Goal: Task Accomplishment & Management: Use online tool/utility

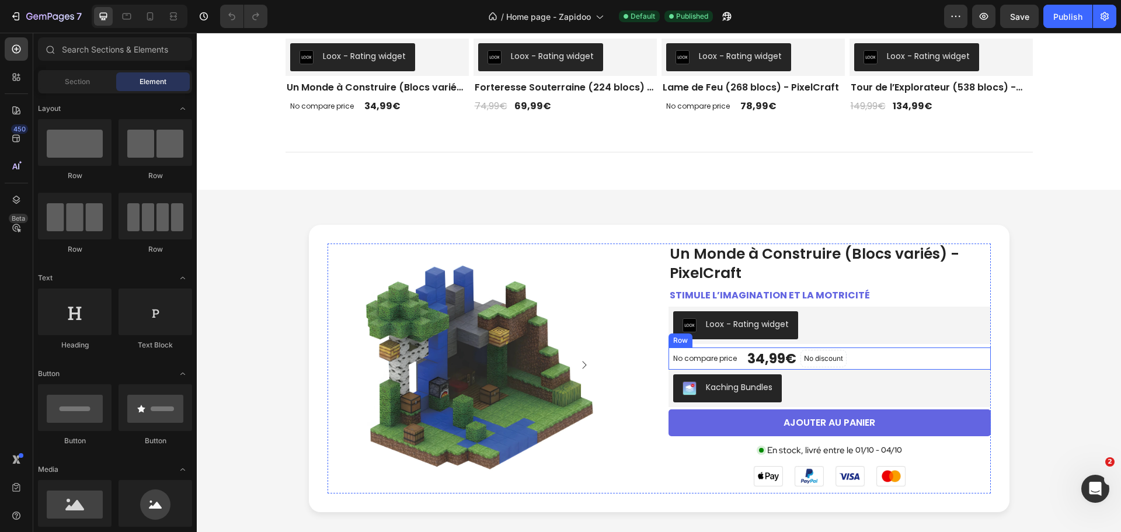
scroll to position [1051, 0]
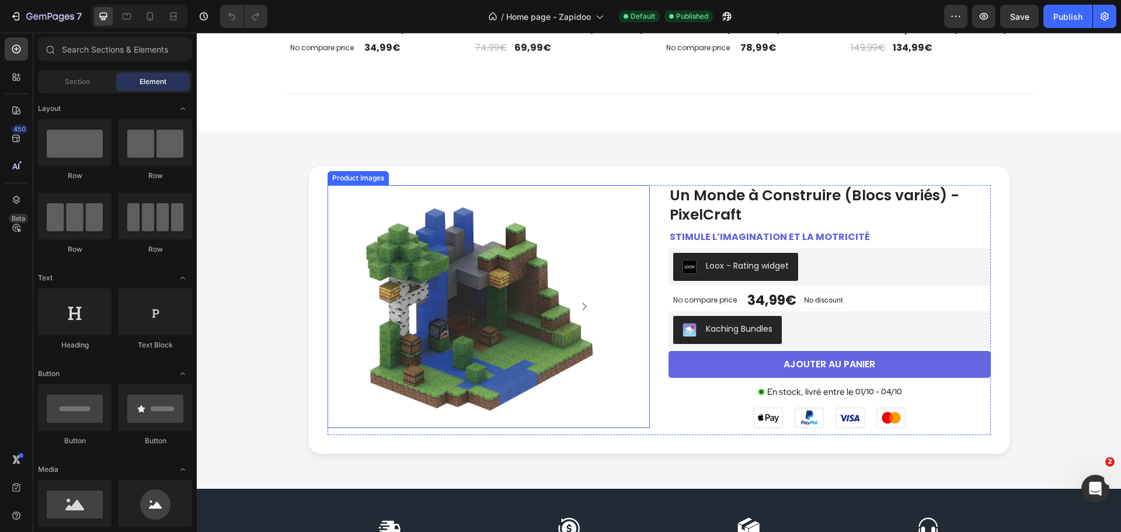
click at [558, 274] on img at bounding box center [479, 306] width 243 height 243
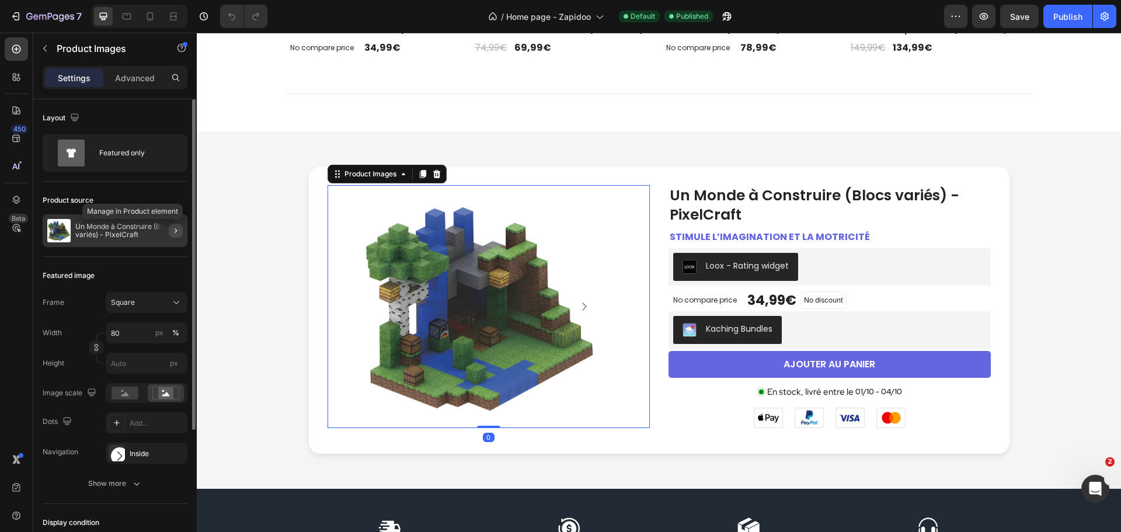
click at [175, 232] on icon "button" at bounding box center [176, 230] width 2 height 5
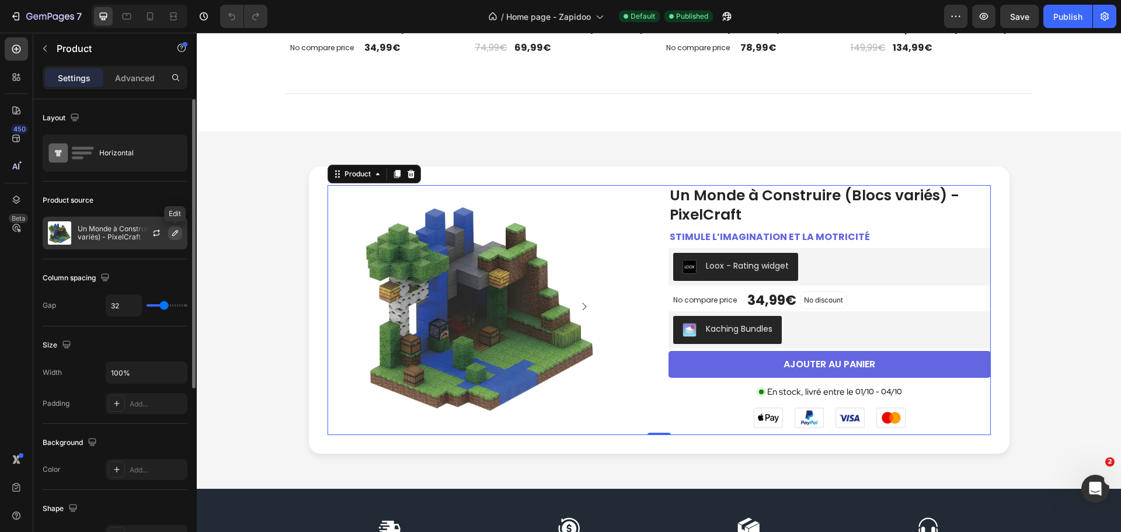
click at [176, 232] on icon "button" at bounding box center [175, 232] width 9 height 9
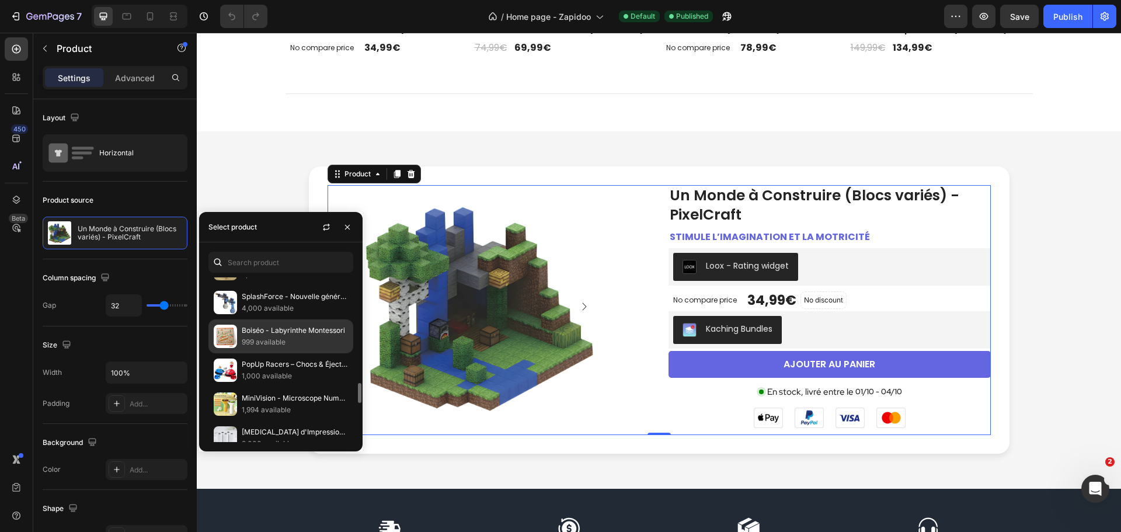
scroll to position [989, 0]
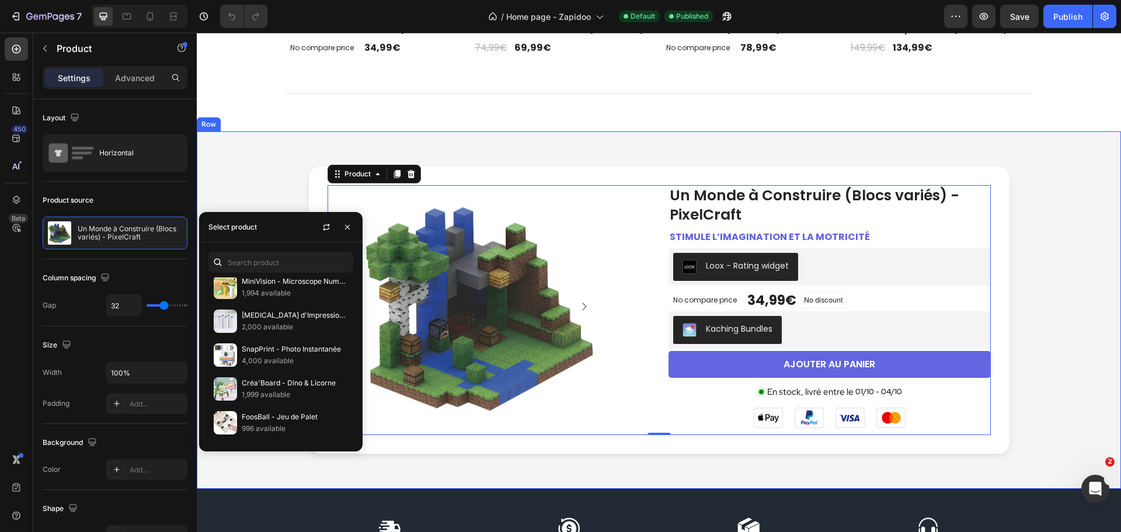
click at [875, 143] on div "Product Images Un Monde à Construire (Blocs variés) - PixelCraft Product Title …" at bounding box center [659, 309] width 925 height 357
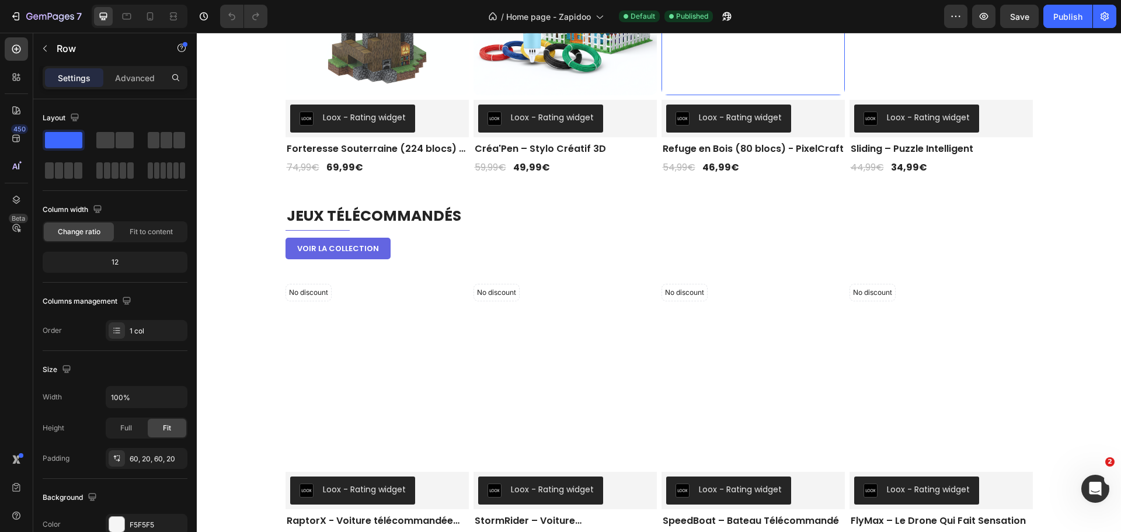
scroll to position [1869, 0]
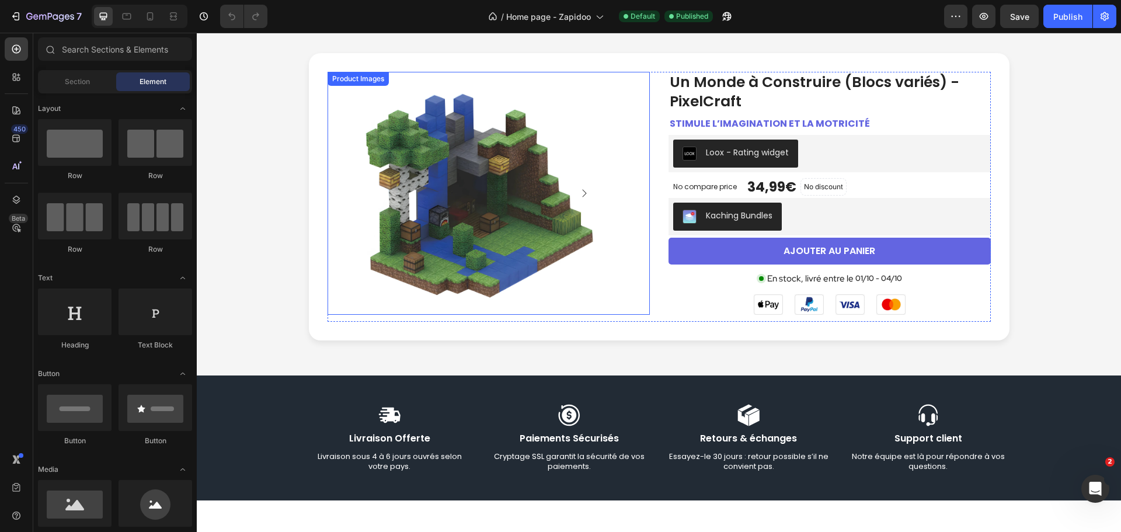
scroll to position [1051, 0]
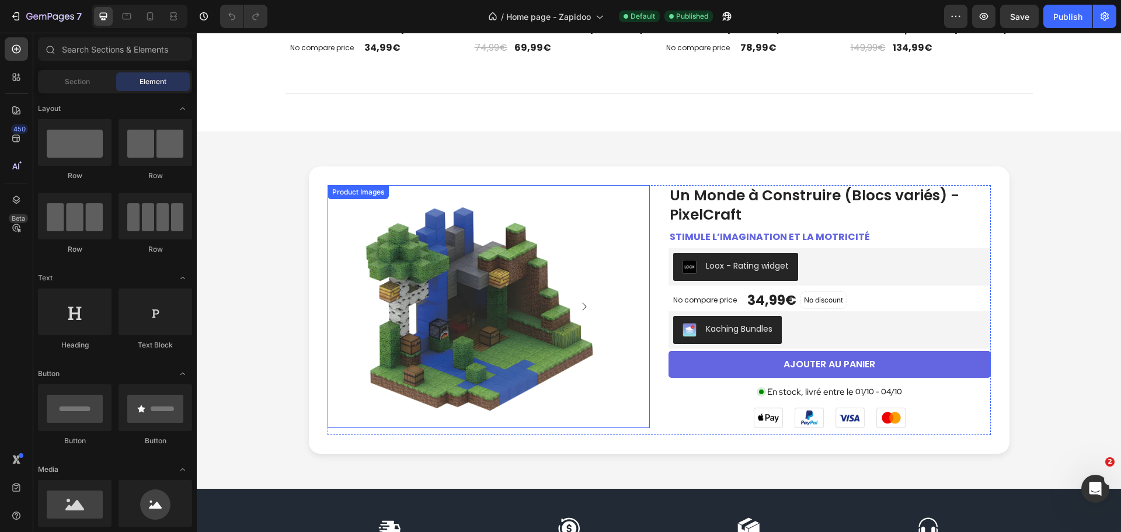
click at [505, 269] on img at bounding box center [479, 306] width 243 height 243
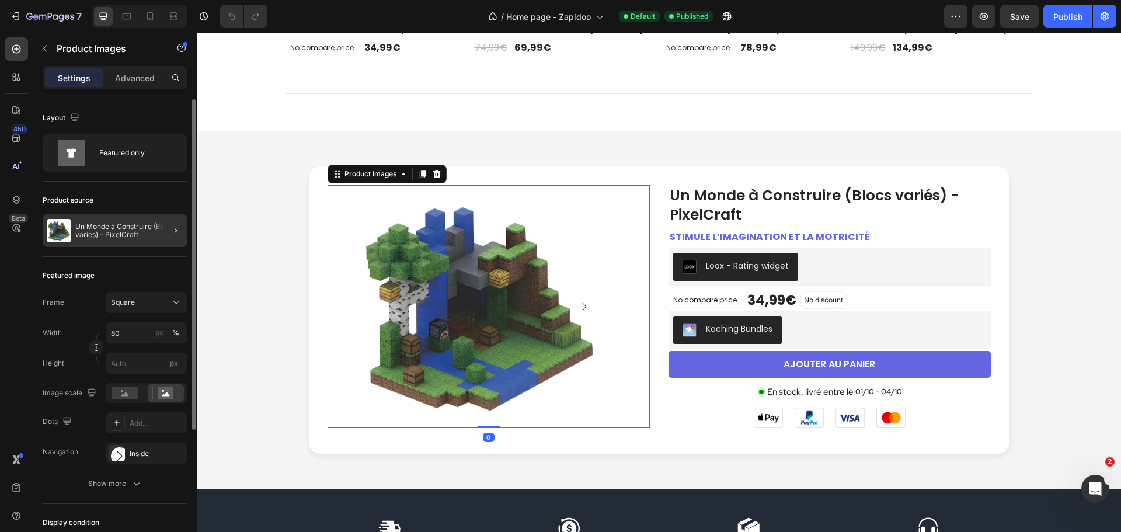
click at [156, 230] on div at bounding box center [171, 230] width 33 height 33
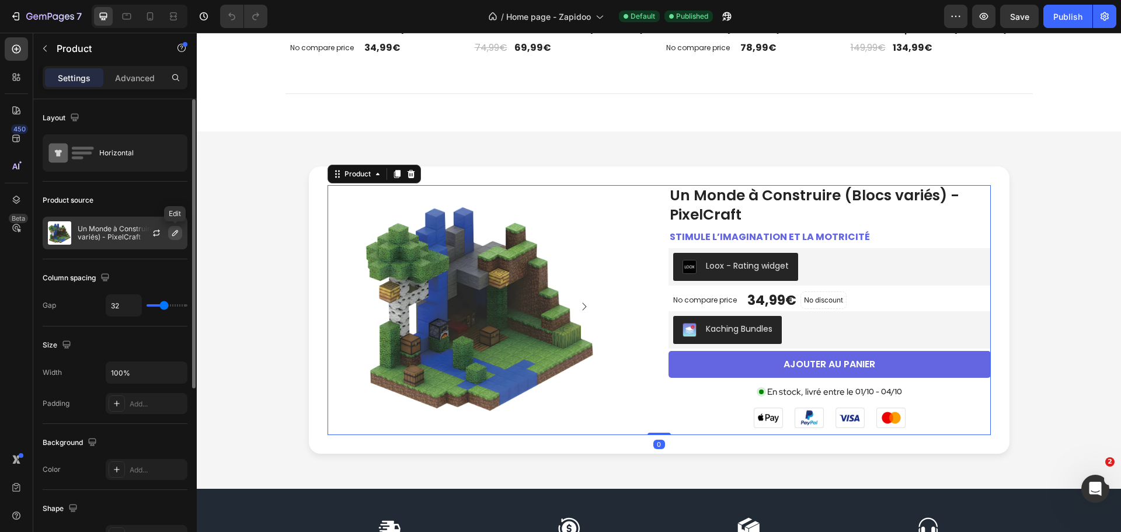
click at [176, 232] on icon "button" at bounding box center [175, 232] width 9 height 9
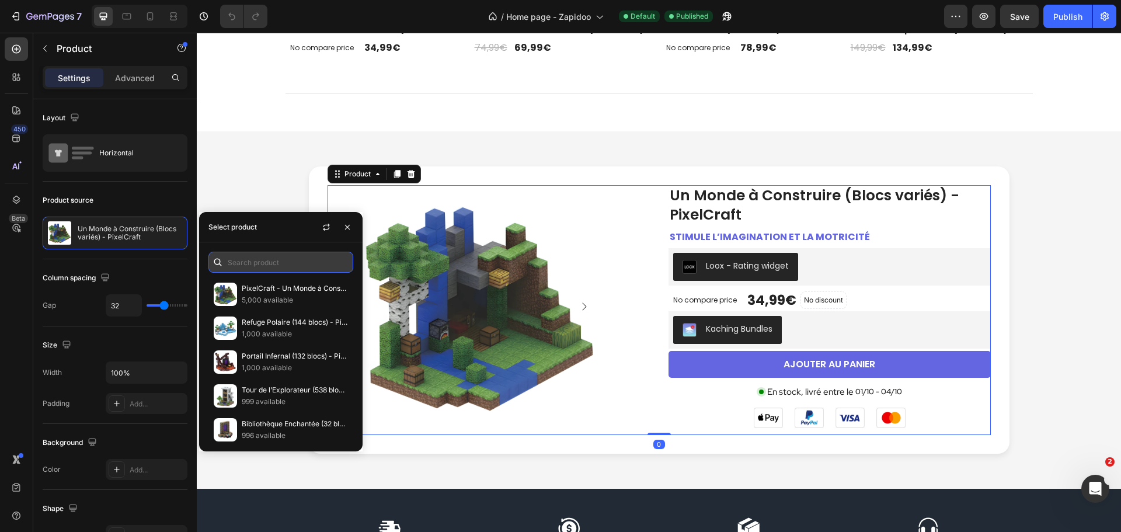
click at [253, 258] on input "text" at bounding box center [281, 262] width 145 height 21
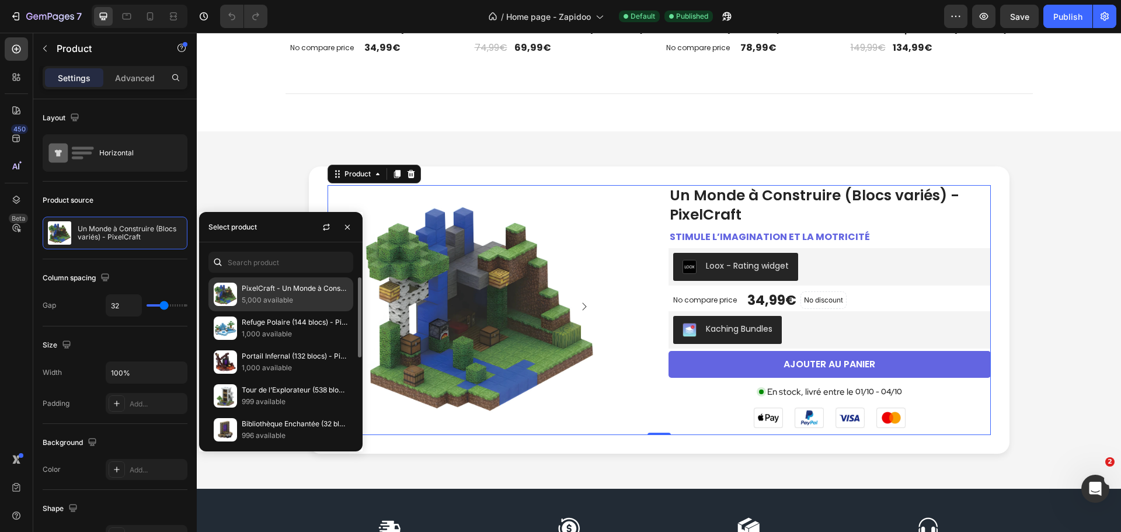
click at [289, 293] on p "PixelCraft - Un Monde à Construire" at bounding box center [295, 289] width 106 height 12
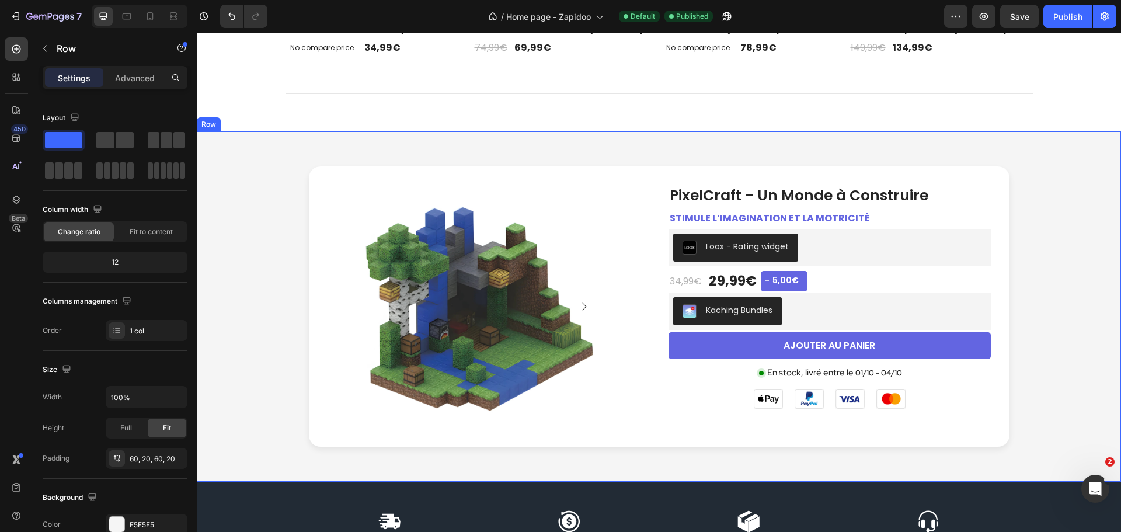
click at [1085, 224] on div "Product Images PixelCraft - Un Monde à Construire Product Title Stimule l’imagi…" at bounding box center [659, 306] width 901 height 280
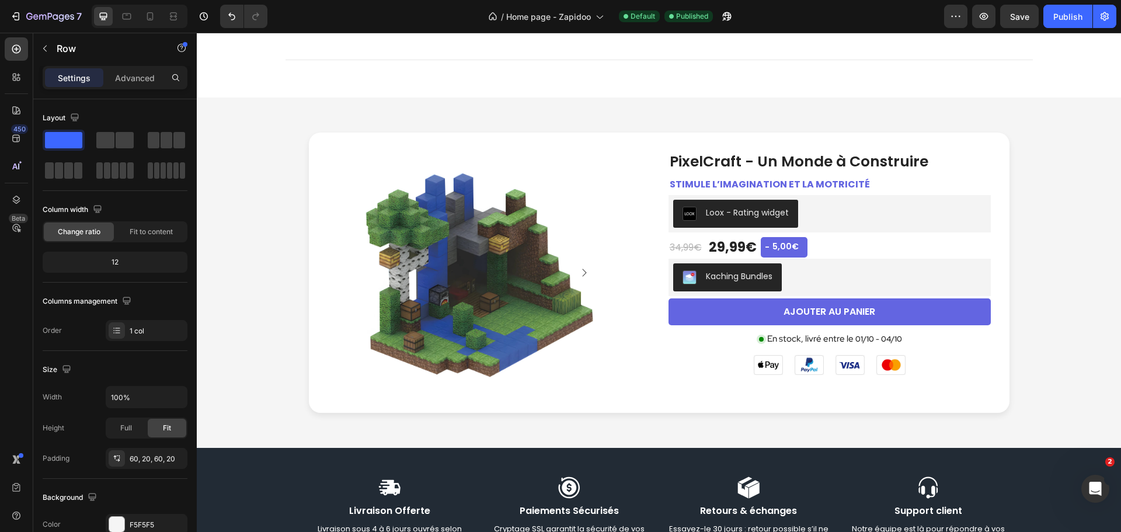
scroll to position [876, 0]
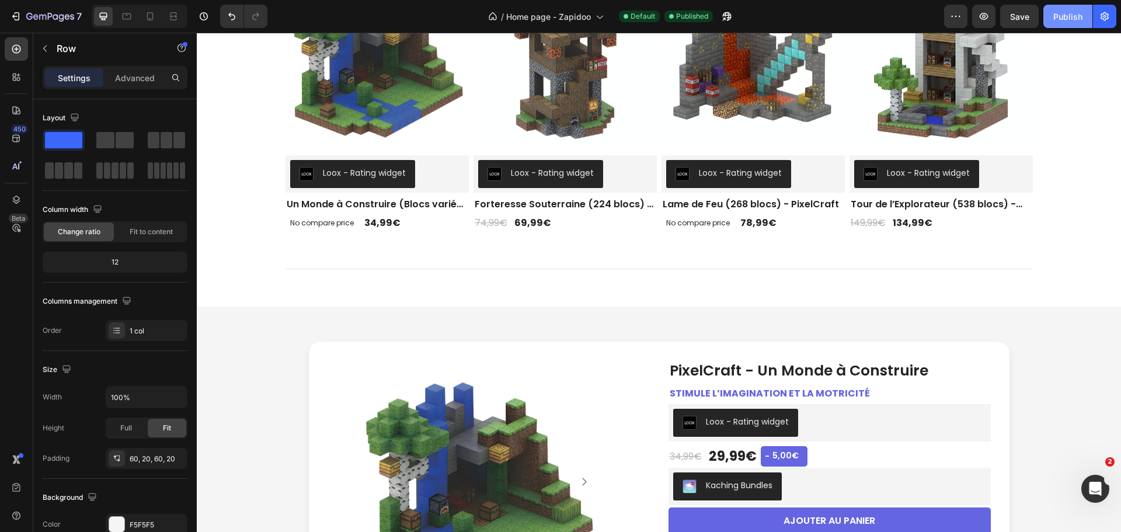
drag, startPoint x: 1063, startPoint y: 19, endPoint x: 863, endPoint y: 11, distance: 200.5
click at [1063, 19] on div "Publish" at bounding box center [1068, 17] width 29 height 12
click at [1067, 18] on div "Publish" at bounding box center [1068, 17] width 29 height 12
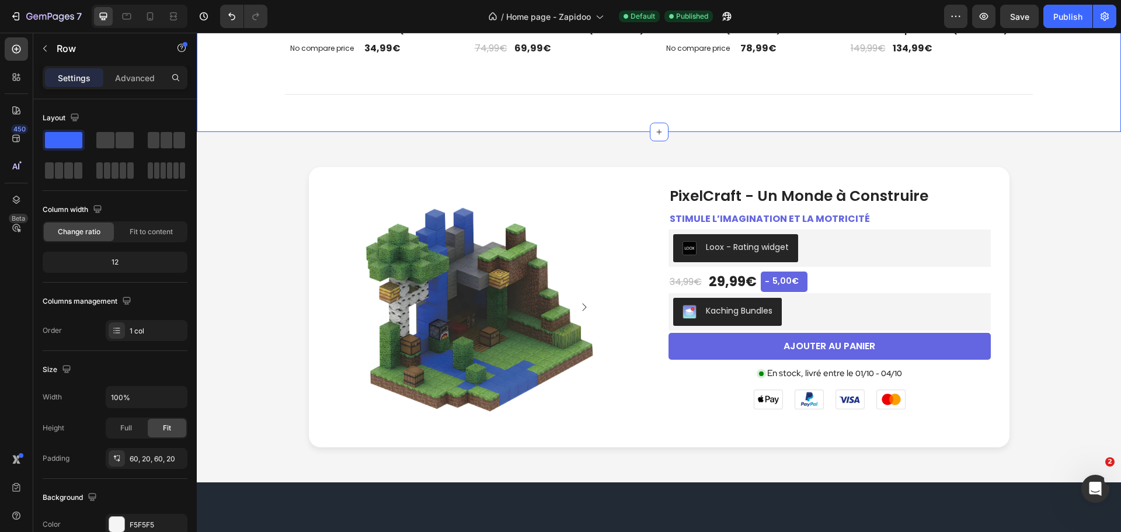
scroll to position [1051, 0]
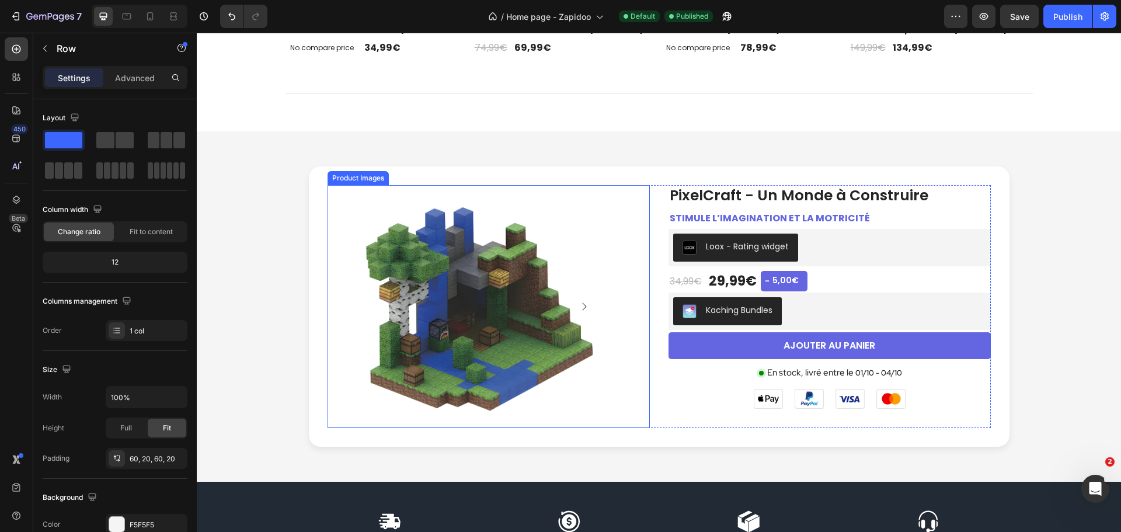
click at [447, 268] on img at bounding box center [479, 306] width 243 height 243
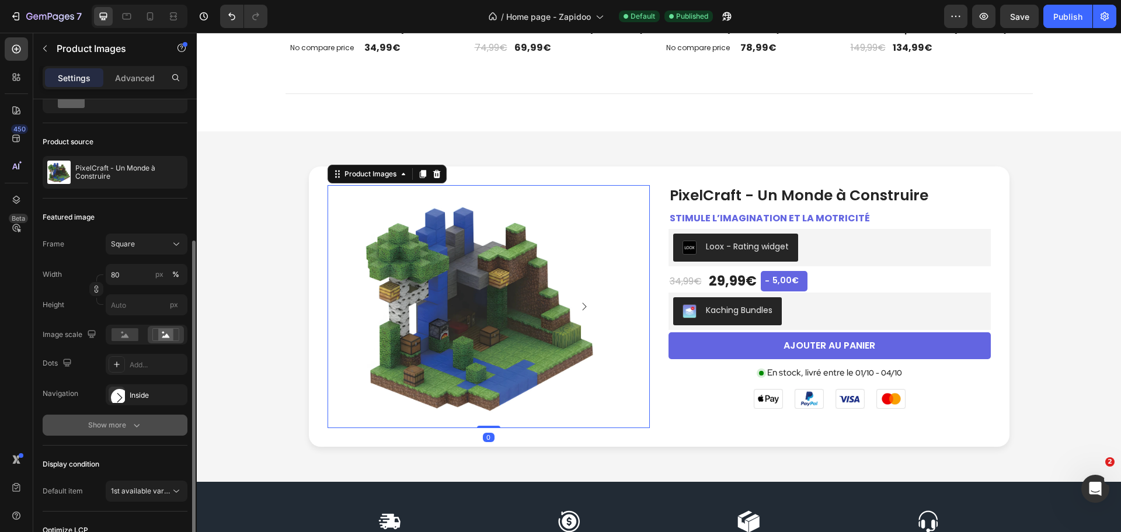
scroll to position [117, 0]
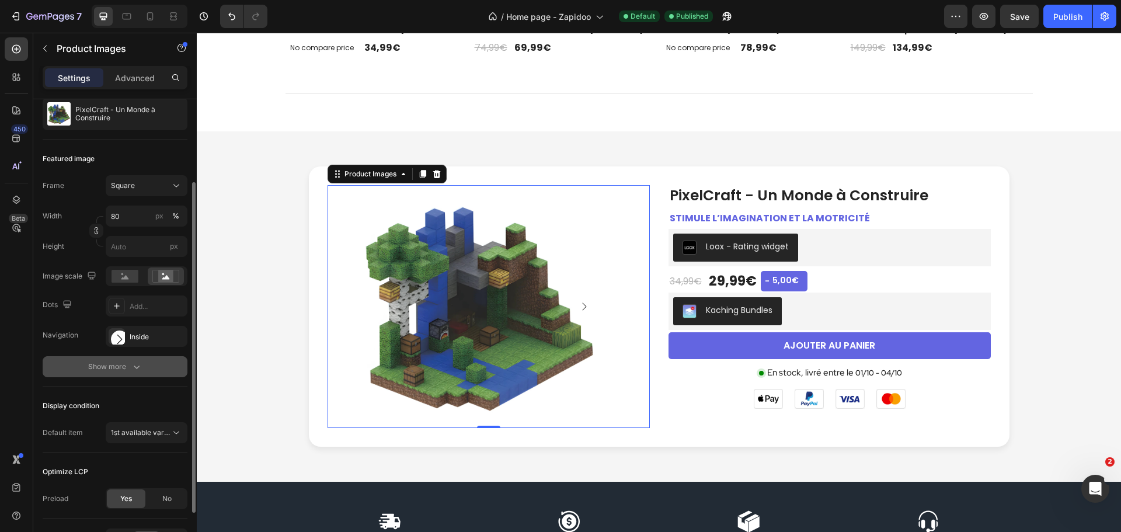
click at [136, 362] on icon "button" at bounding box center [137, 367] width 12 height 12
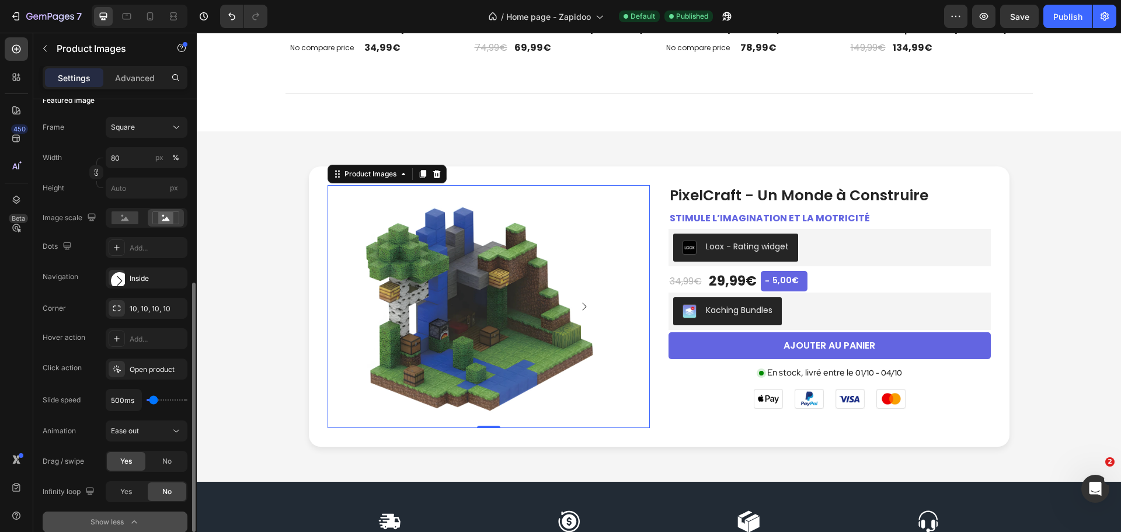
scroll to position [404, 0]
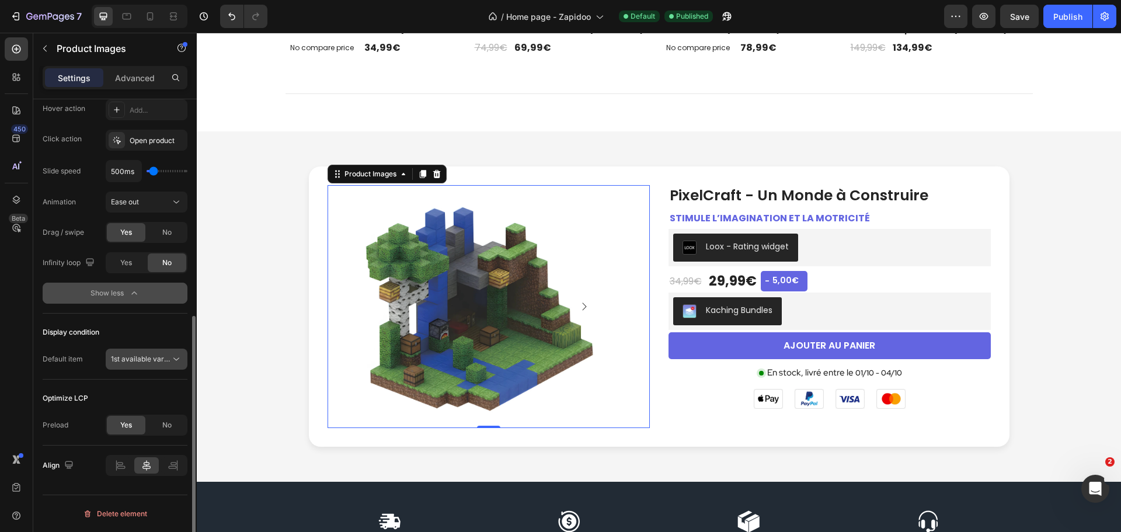
click at [162, 362] on span "1st available variant" at bounding box center [143, 359] width 65 height 9
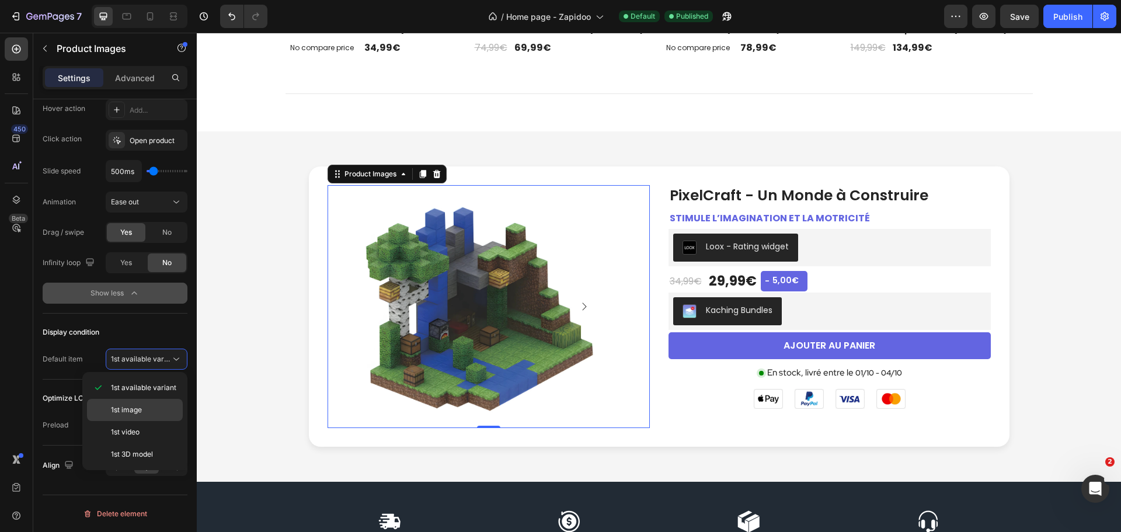
click at [142, 410] on span "1st image" at bounding box center [126, 410] width 31 height 11
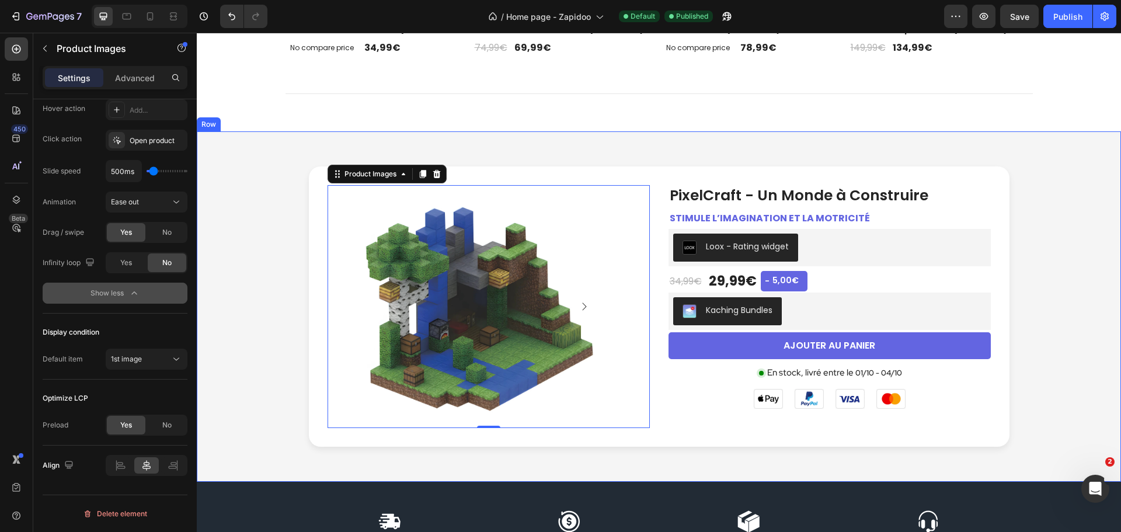
click at [235, 383] on div "Product Images 0 PixelCraft - Un Monde à Construire Product Title Stimule l’ima…" at bounding box center [659, 306] width 901 height 280
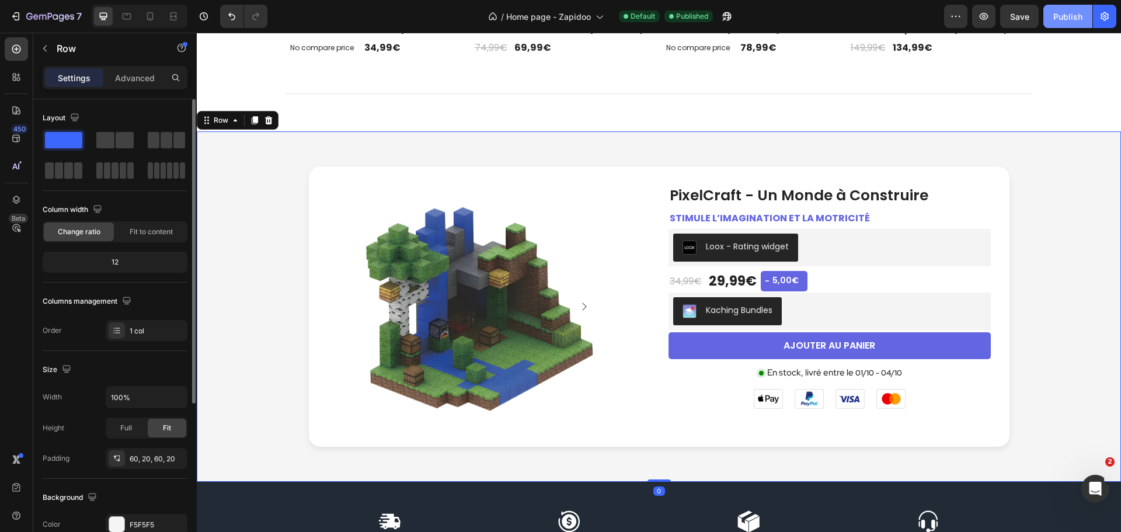
click at [1068, 13] on div "Publish" at bounding box center [1068, 17] width 29 height 12
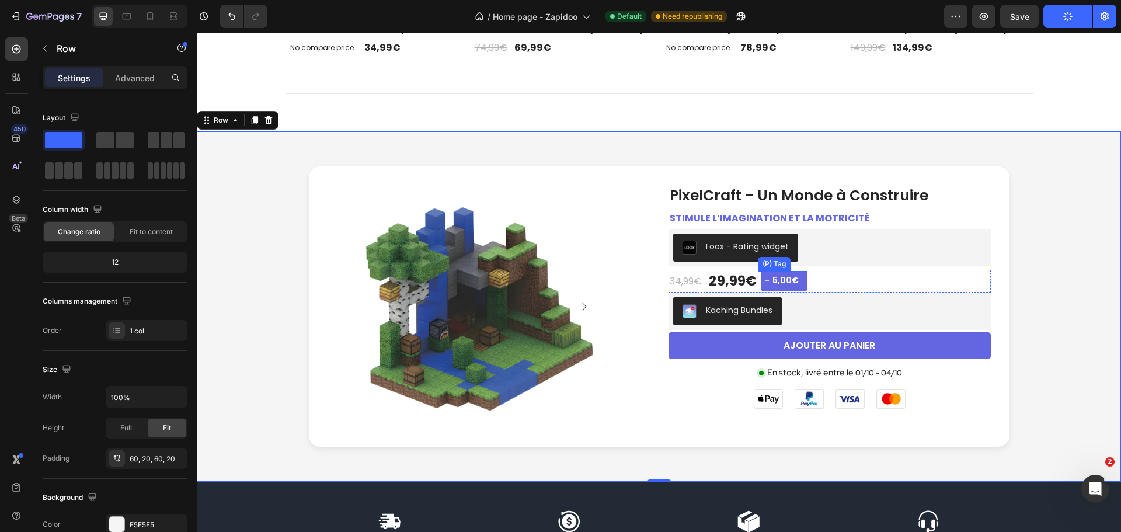
click at [785, 277] on div "5,00€" at bounding box center [786, 280] width 29 height 15
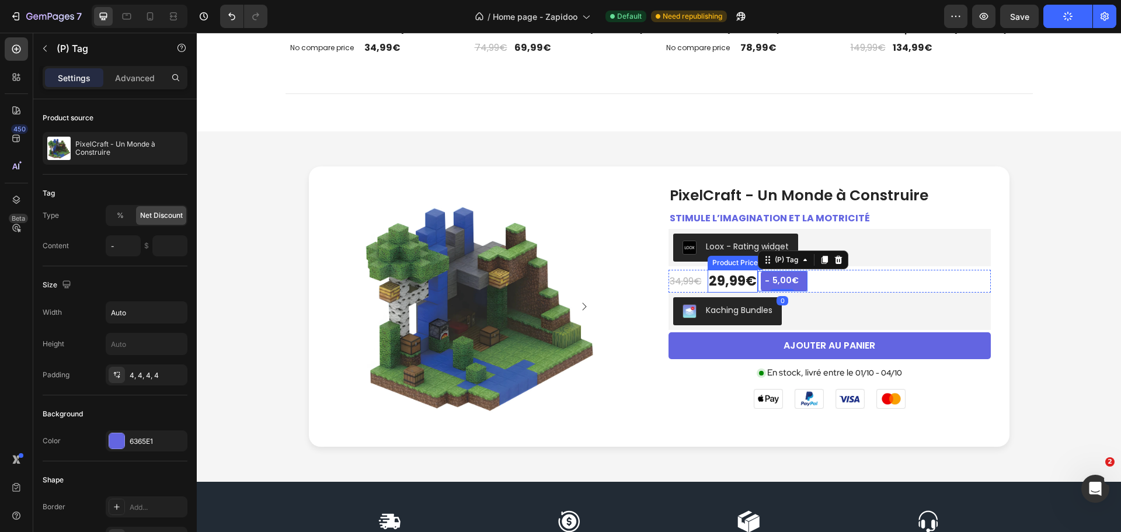
click at [732, 282] on div "29,99€" at bounding box center [733, 281] width 50 height 23
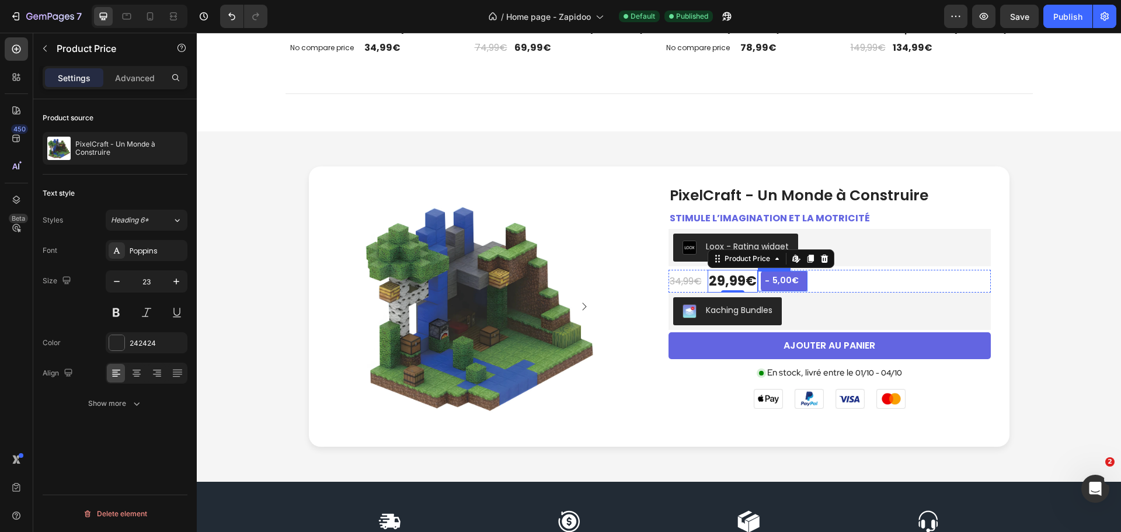
click at [782, 273] on div "5,00€" at bounding box center [786, 280] width 29 height 15
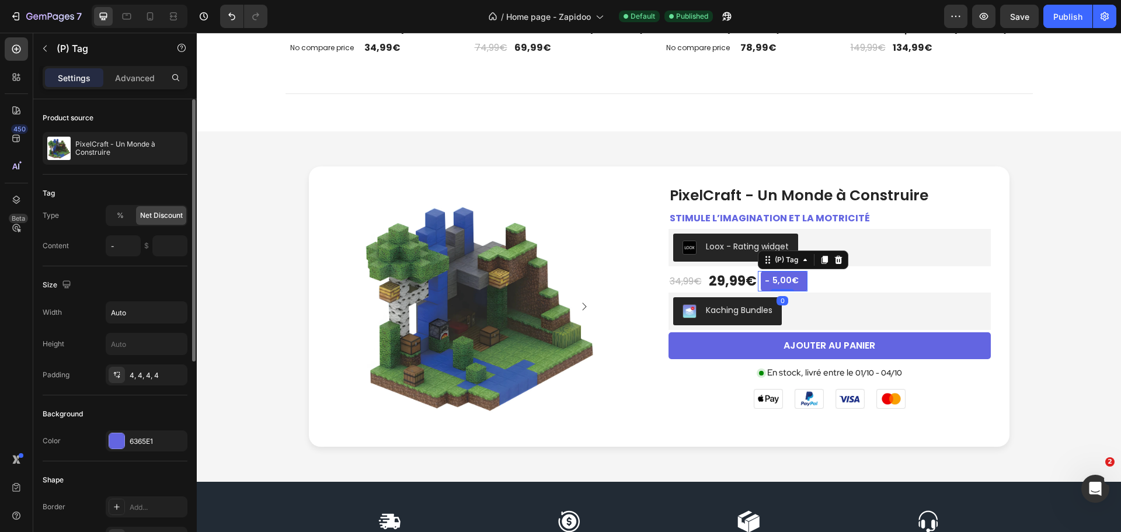
scroll to position [175, 0]
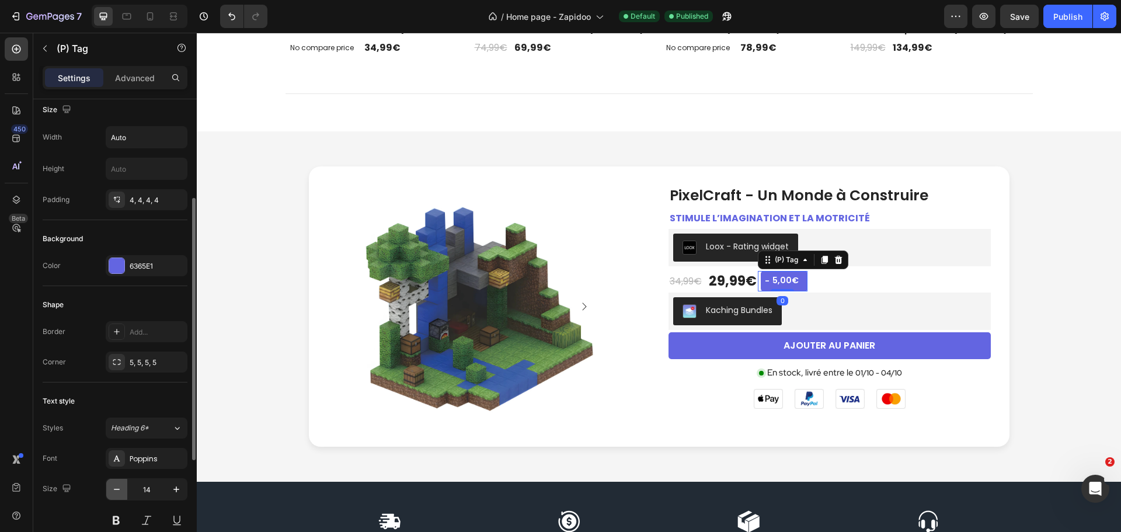
click at [117, 485] on icon "button" at bounding box center [117, 490] width 12 height 12
type input "12"
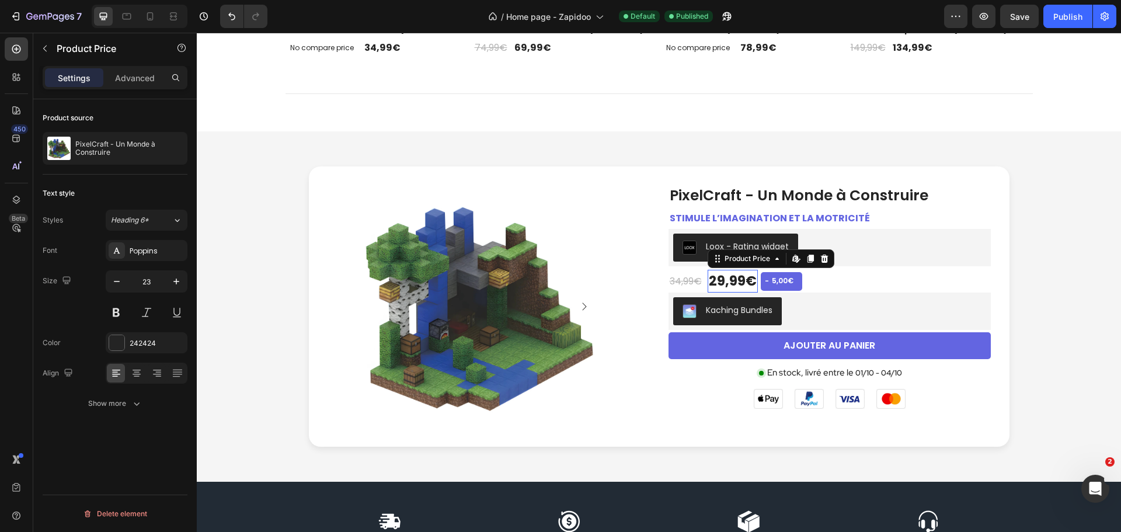
click at [730, 280] on div "29,99€" at bounding box center [733, 281] width 50 height 23
click at [120, 283] on icon "button" at bounding box center [117, 282] width 12 height 12
click at [1085, 20] on button "Publish" at bounding box center [1068, 16] width 49 height 23
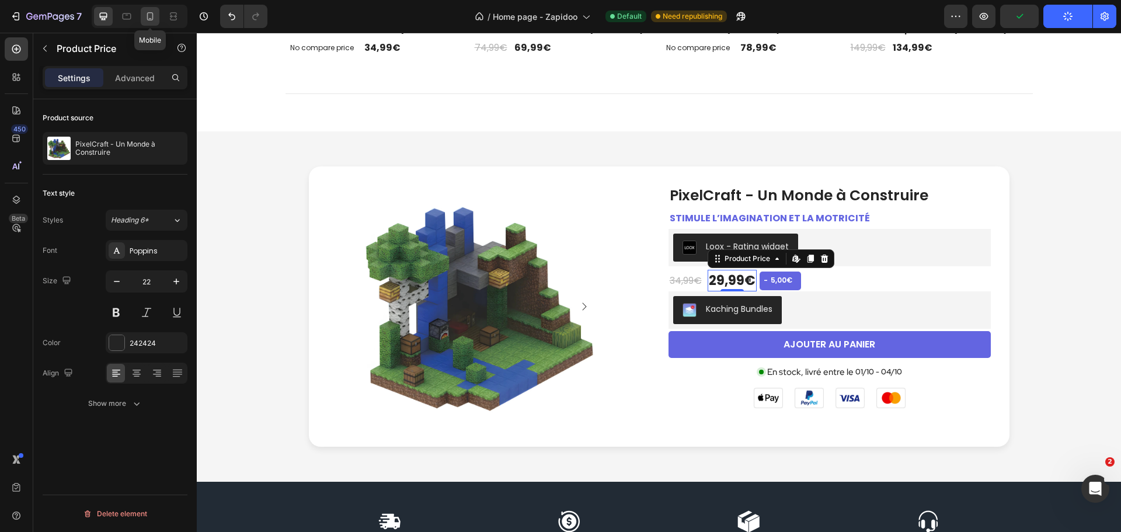
click at [152, 15] on icon at bounding box center [150, 16] width 6 height 8
type input "20"
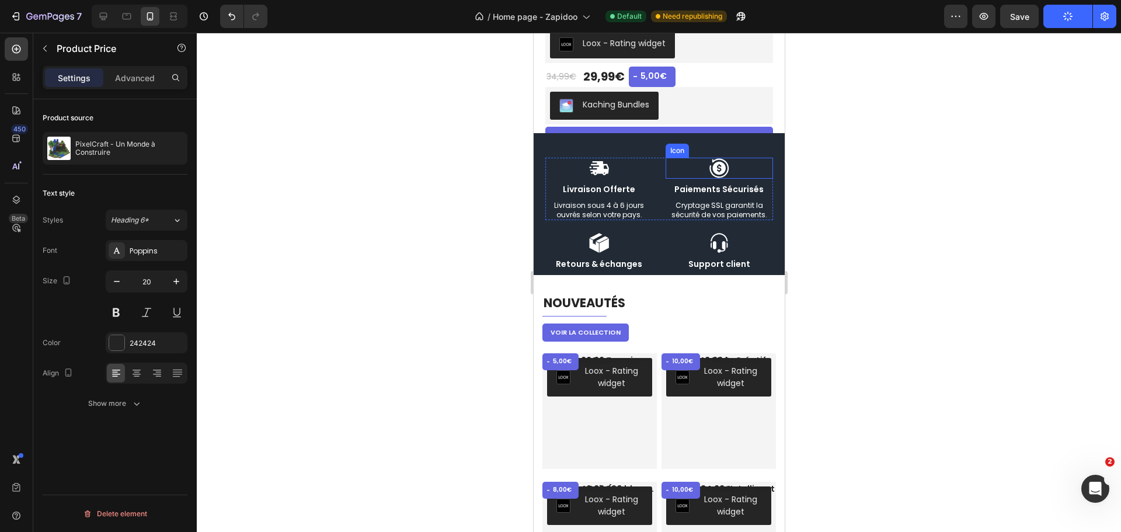
scroll to position [1609, 0]
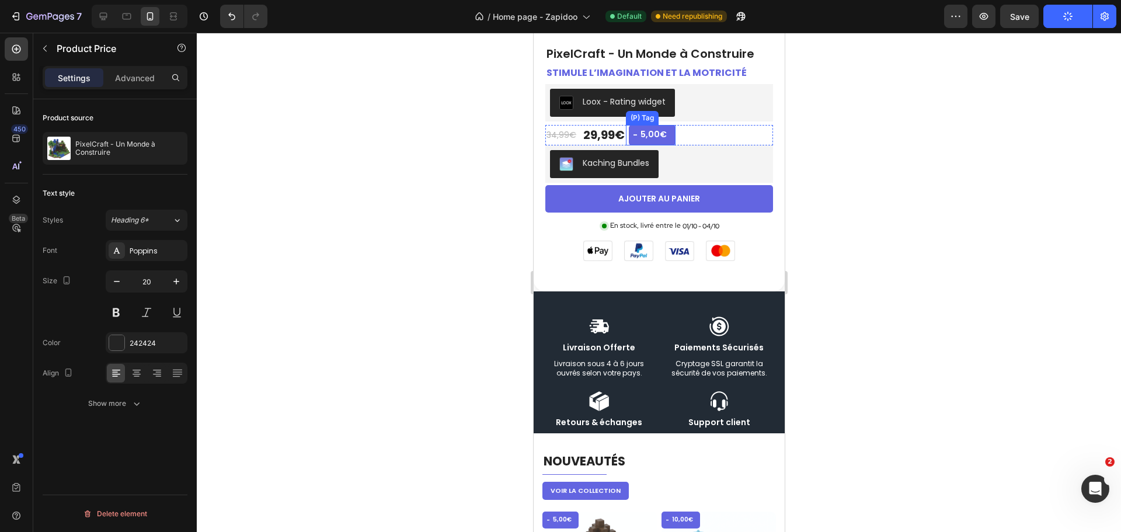
click at [649, 127] on div "5,00€" at bounding box center [653, 134] width 29 height 15
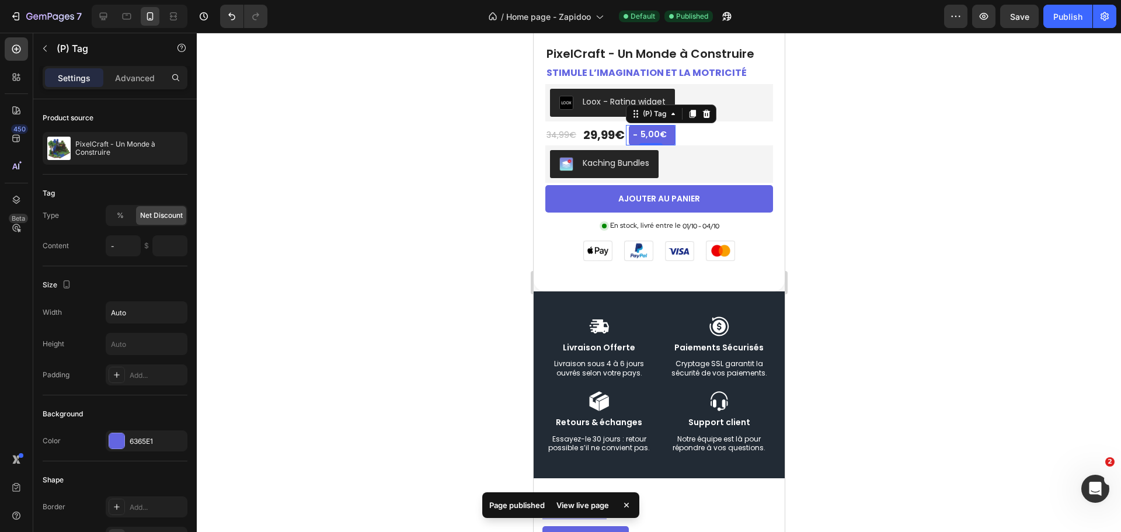
click at [652, 127] on div "5,00€" at bounding box center [653, 134] width 29 height 15
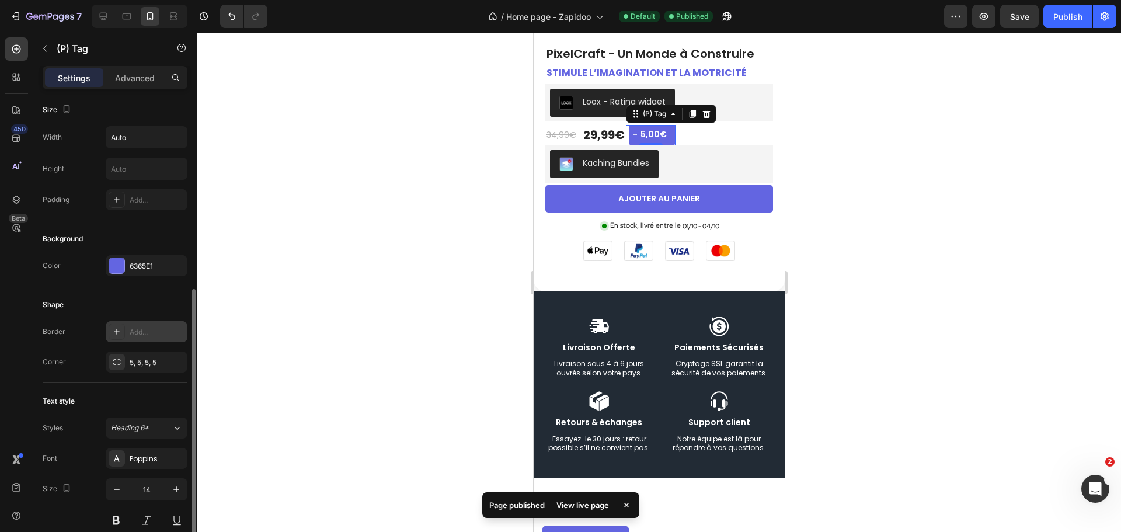
scroll to position [234, 0]
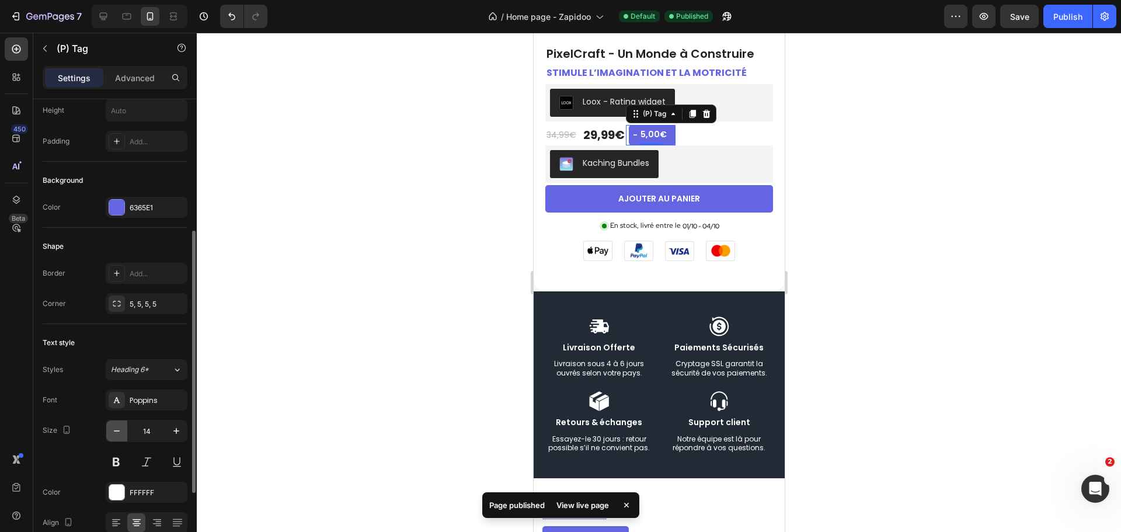
click at [119, 432] on icon "button" at bounding box center [117, 431] width 12 height 12
type input "12"
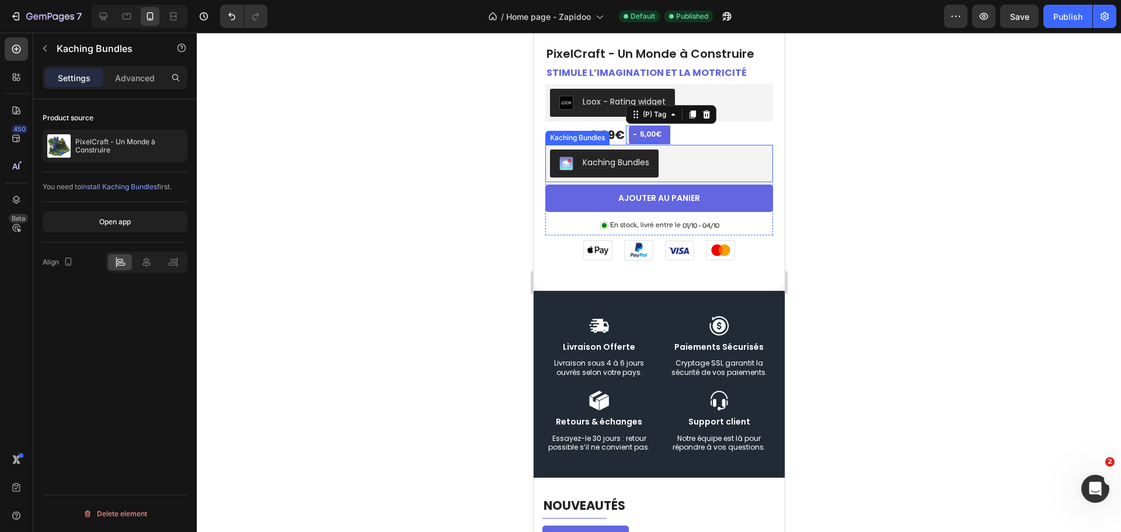
click at [592, 133] on div "Kaching Bundles" at bounding box center [577, 138] width 60 height 11
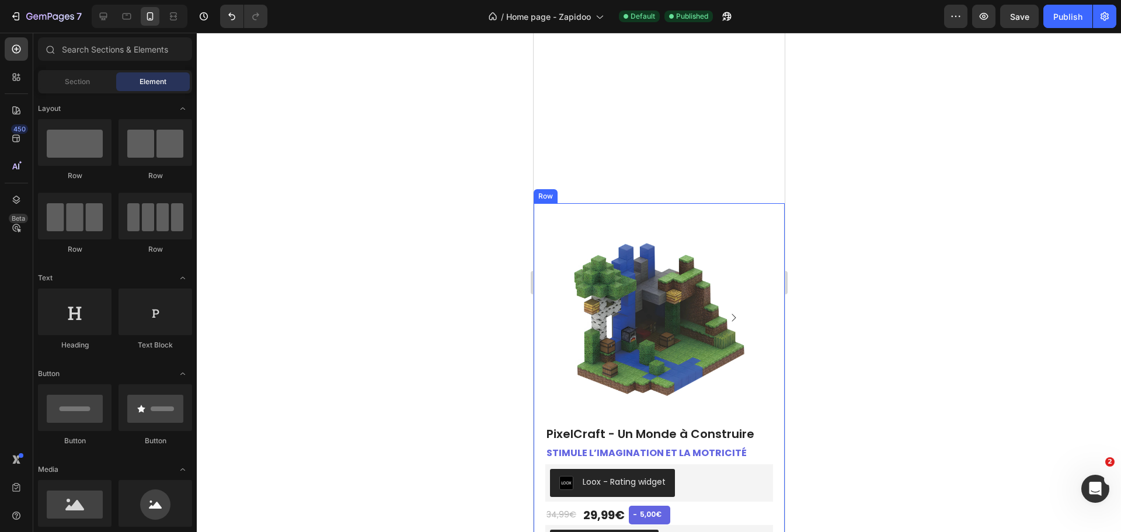
scroll to position [1405, 0]
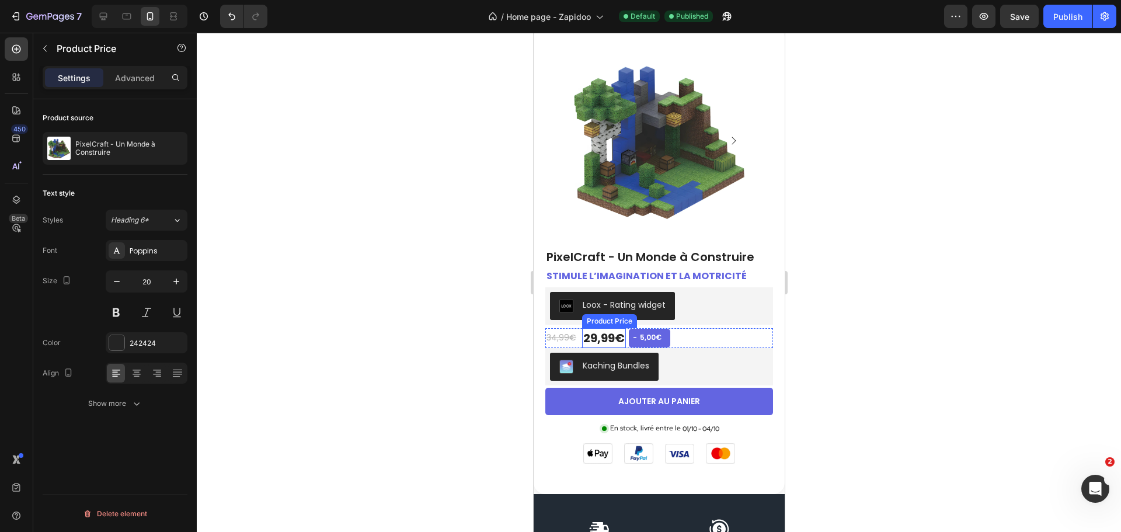
click at [608, 328] on div "29,99€" at bounding box center [604, 338] width 44 height 20
click at [1075, 16] on div "Publish" at bounding box center [1068, 17] width 29 height 12
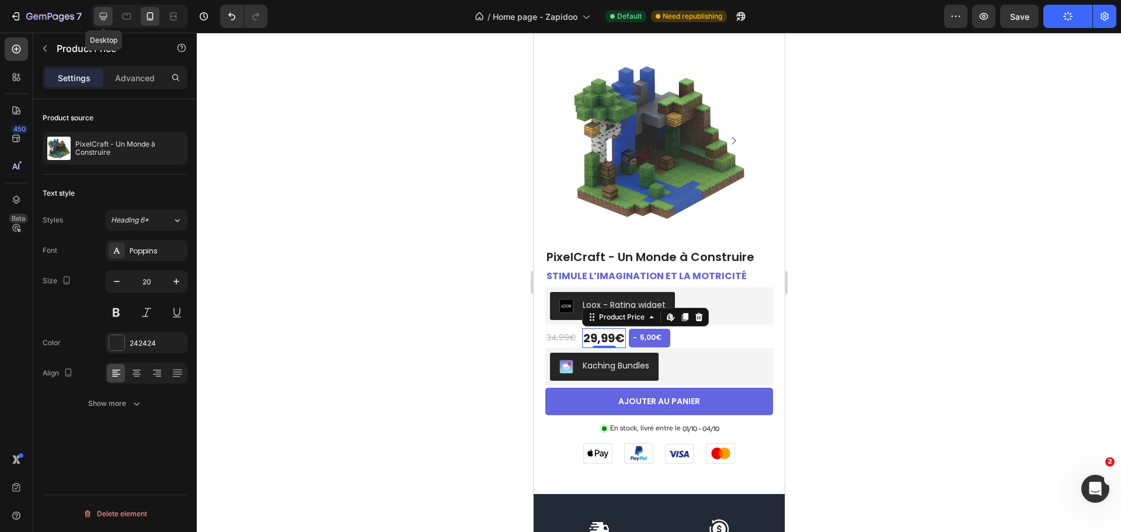
click at [102, 17] on icon at bounding box center [104, 17] width 8 height 8
type input "22"
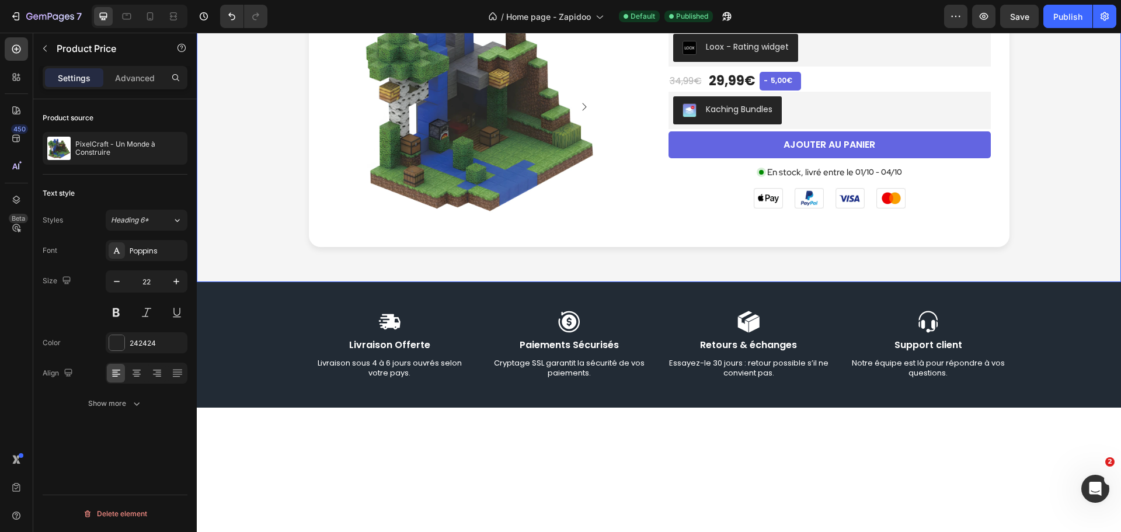
scroll to position [1017, 0]
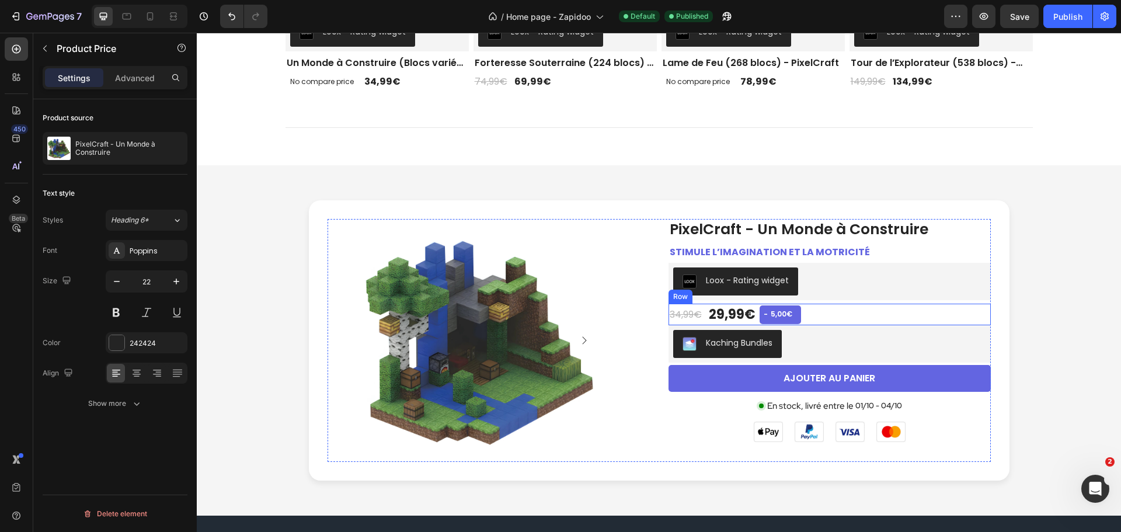
click at [852, 309] on div "29,99€ Product Price Product Price 34,99€ Product Price Product Price - 5,00€ (…" at bounding box center [830, 315] width 322 height 22
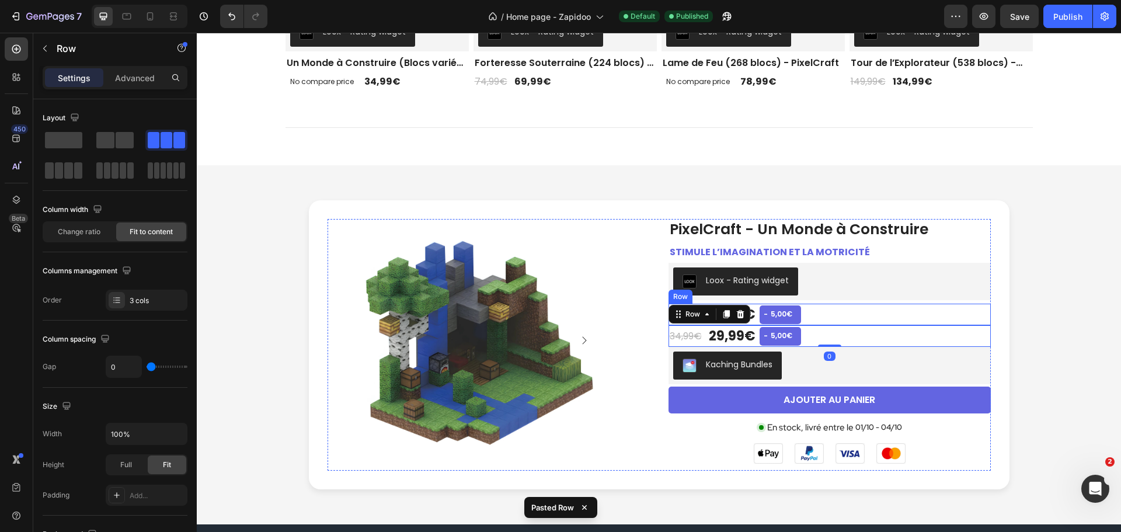
click at [848, 310] on div "29,99€ Product Price Product Price 34,99€ Product Price Product Price - 5,00€ (…" at bounding box center [830, 315] width 322 height 22
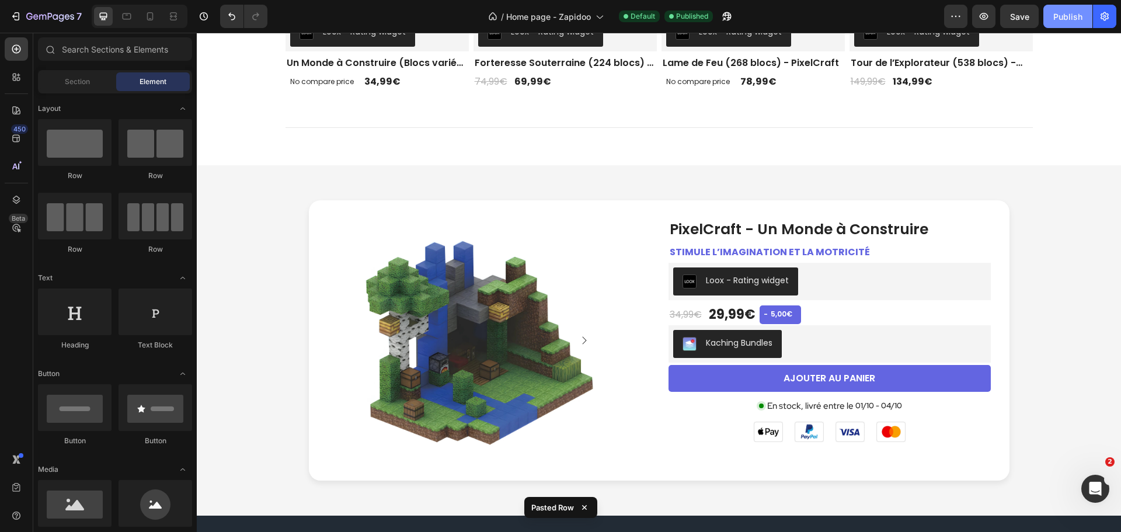
click at [1051, 20] on button "Publish" at bounding box center [1068, 16] width 49 height 23
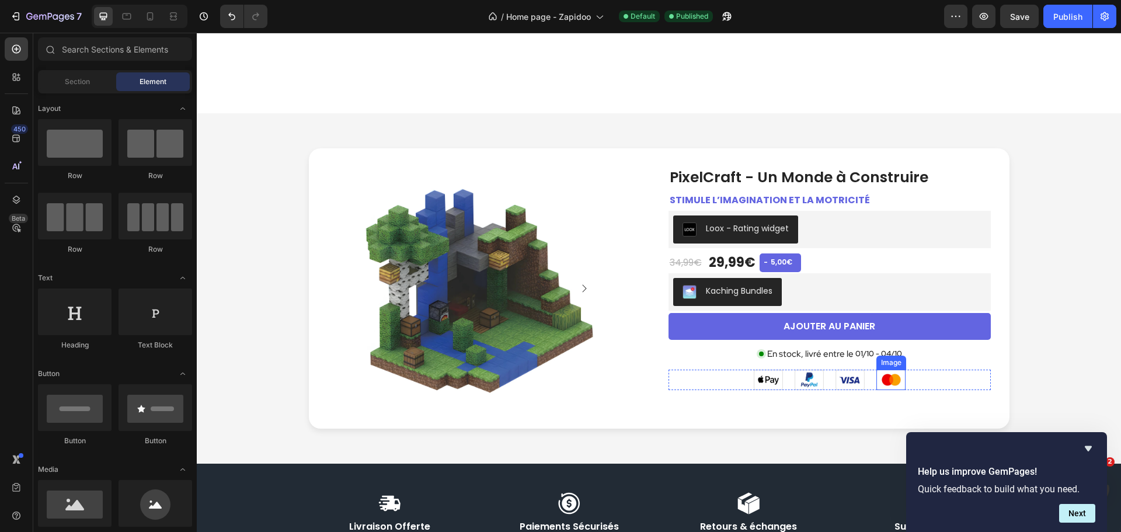
scroll to position [1310, 0]
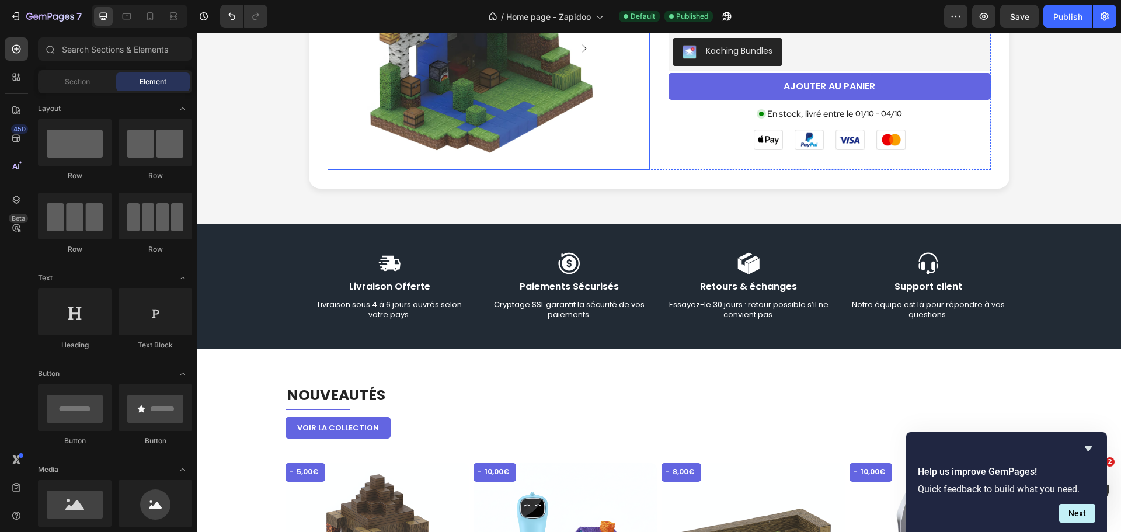
click at [488, 92] on img at bounding box center [479, 48] width 243 height 243
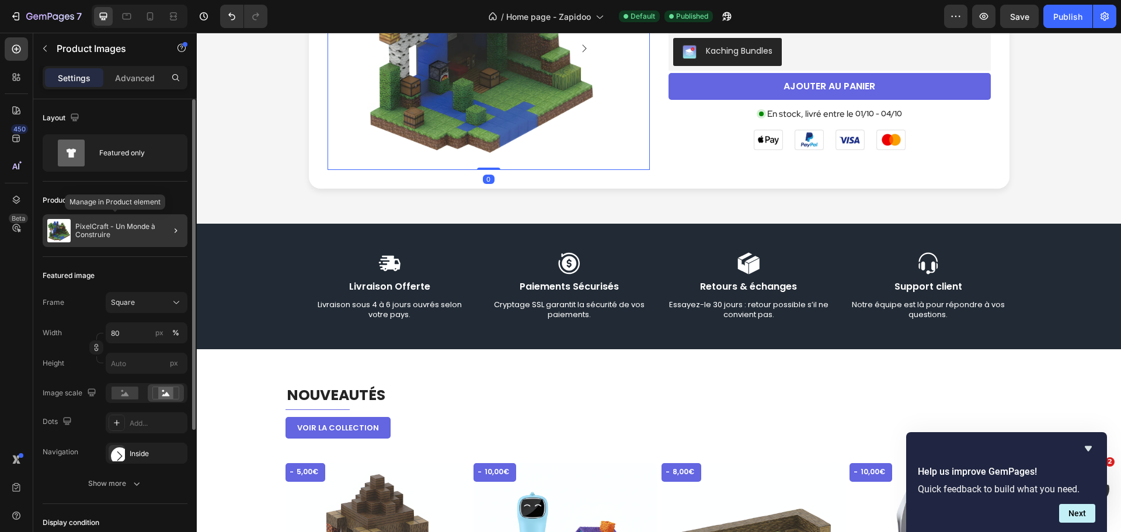
scroll to position [58, 0]
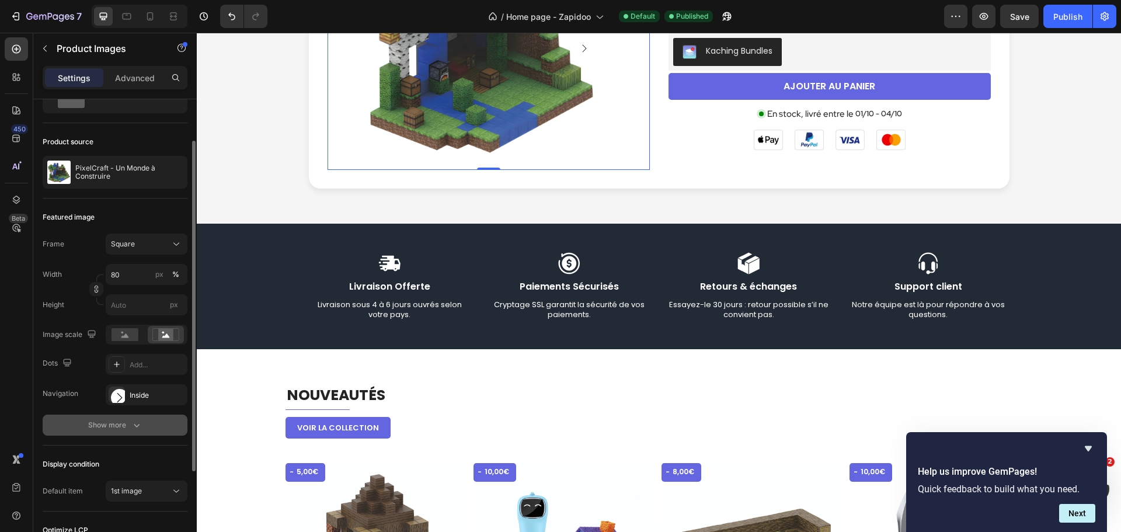
click at [117, 427] on div "Show more" at bounding box center [115, 425] width 54 height 12
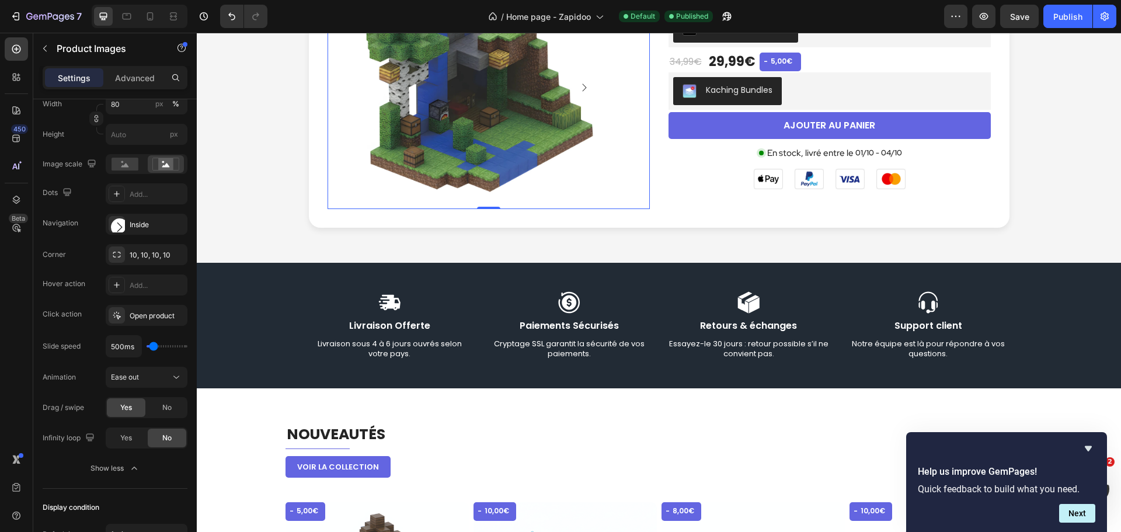
scroll to position [1193, 0]
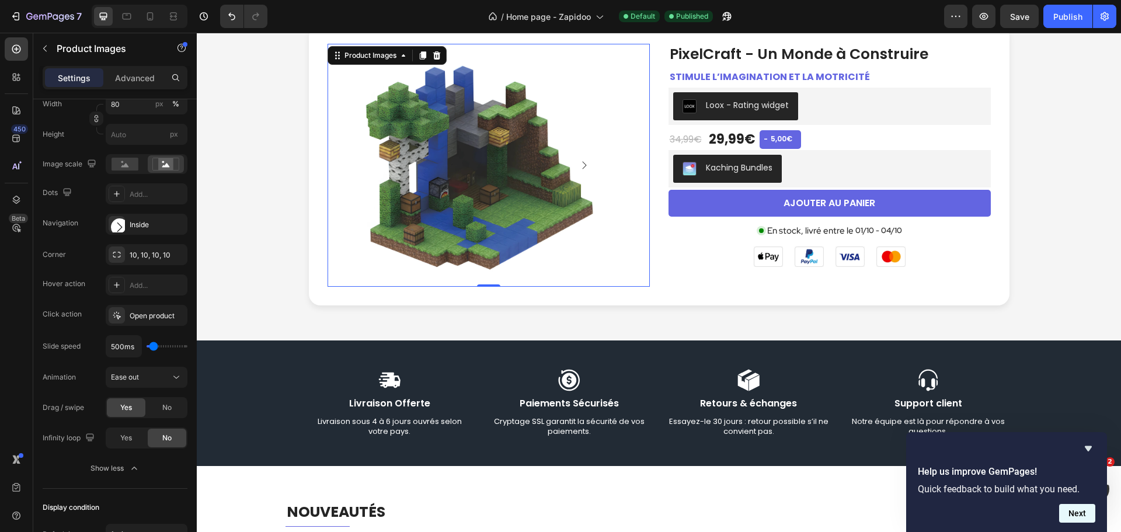
click at [1085, 515] on button "Next" at bounding box center [1078, 513] width 36 height 19
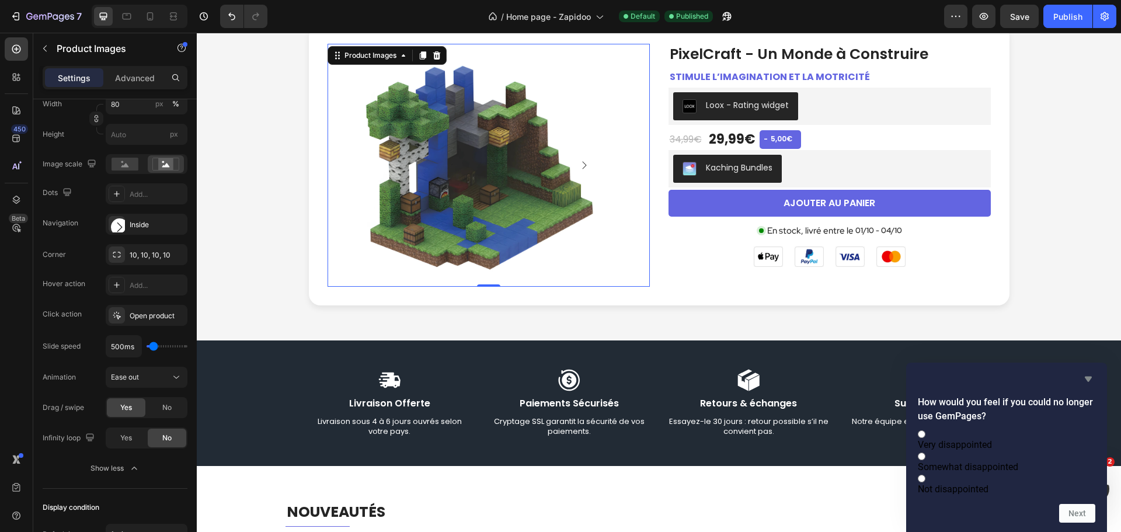
click at [1089, 377] on icon "Hide survey" at bounding box center [1088, 379] width 7 height 5
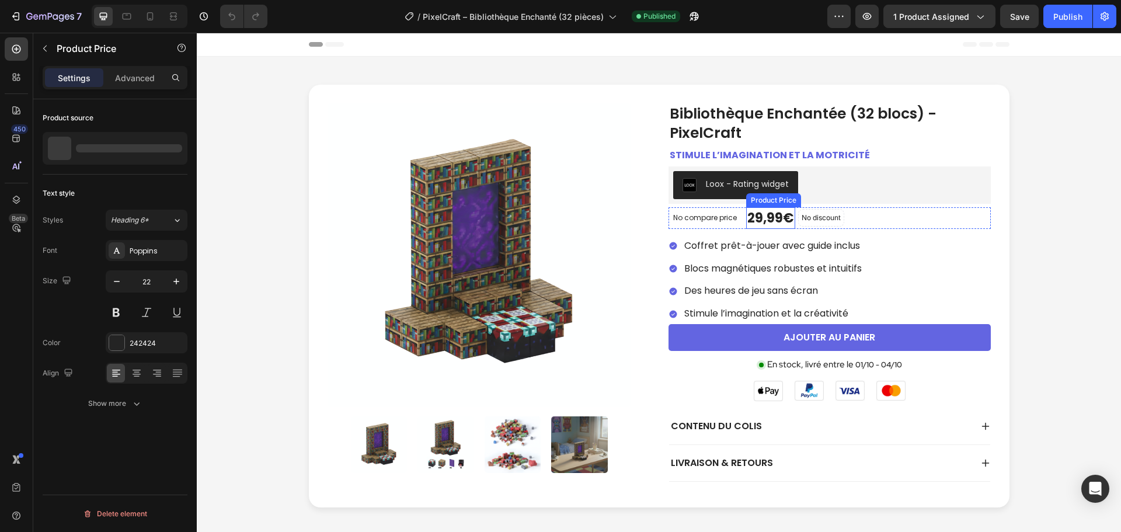
click at [758, 218] on div "29,99€" at bounding box center [770, 218] width 49 height 22
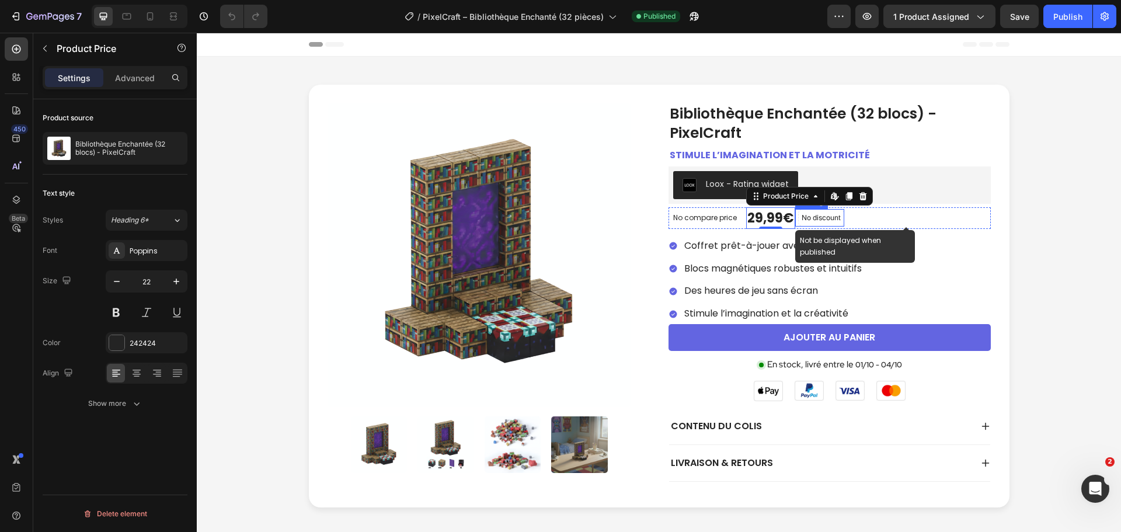
click at [802, 220] on p "No discount" at bounding box center [821, 218] width 39 height 11
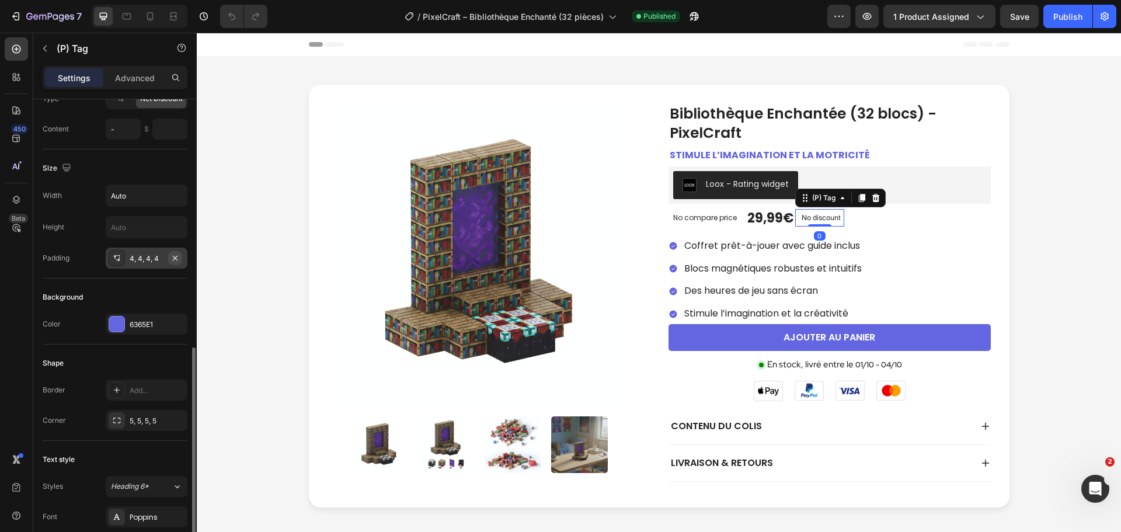
scroll to position [234, 0]
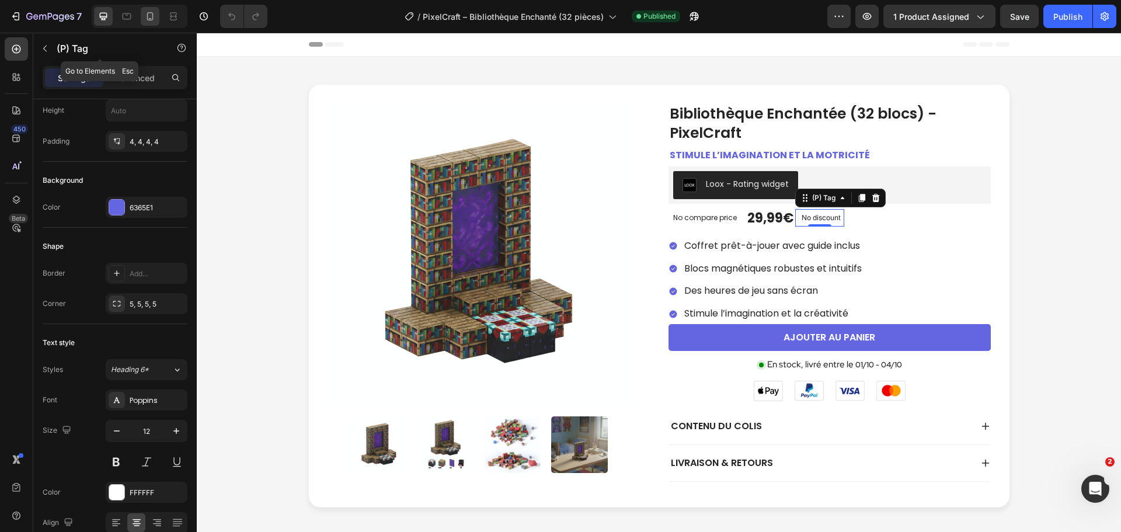
click at [152, 22] on div at bounding box center [150, 16] width 19 height 19
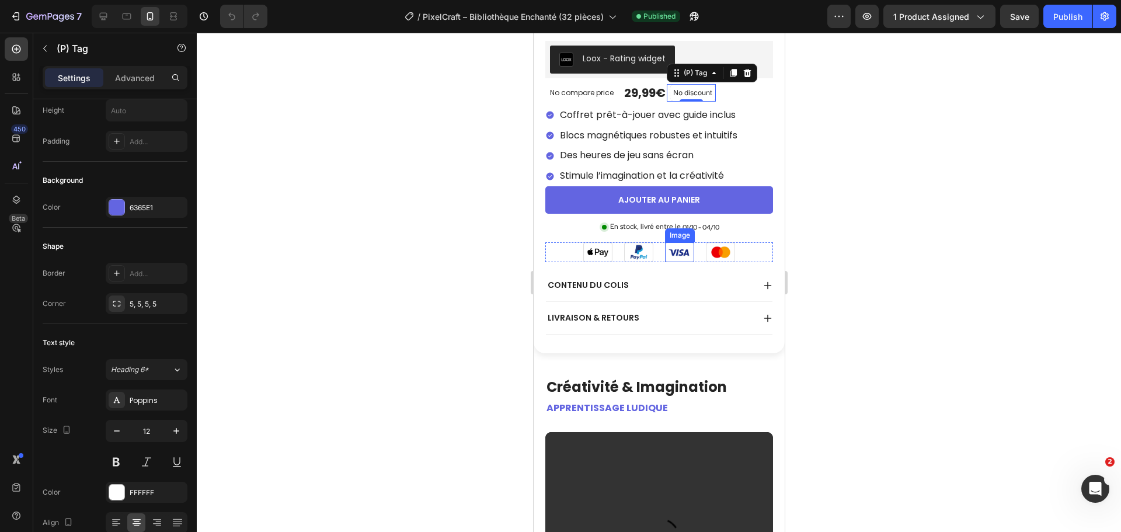
scroll to position [373, 0]
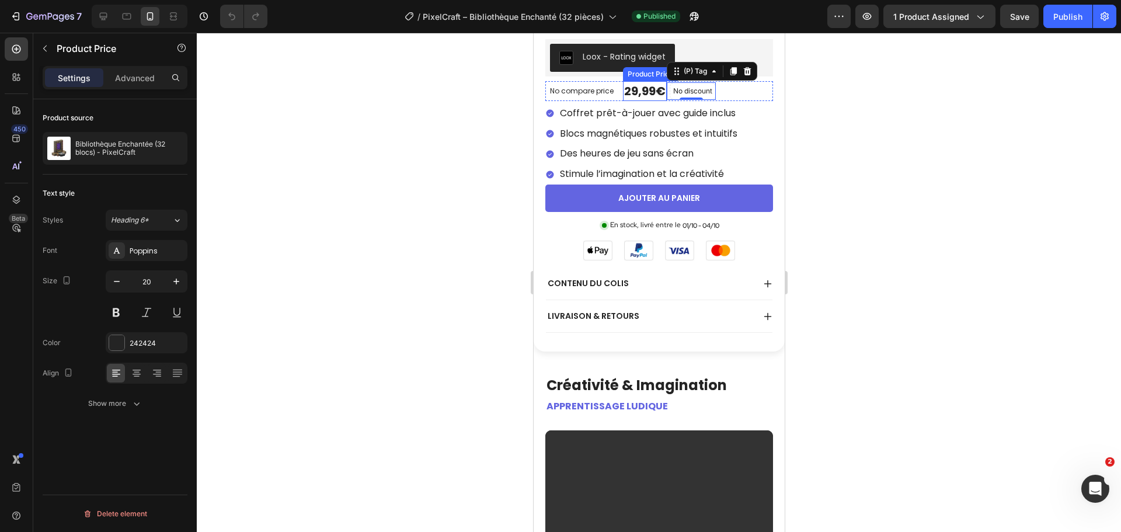
click at [640, 82] on div "29,99€" at bounding box center [645, 91] width 44 height 20
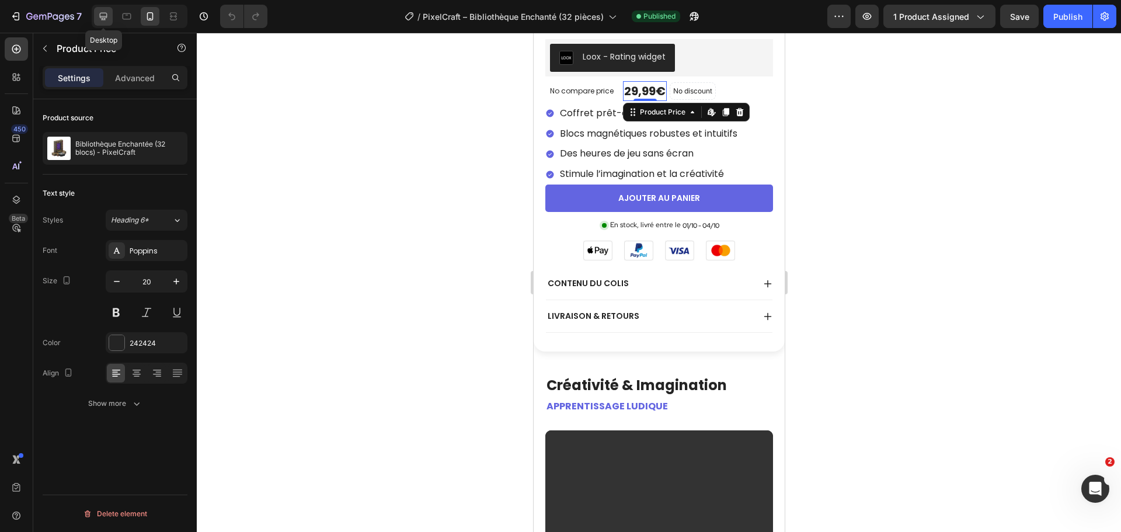
click at [102, 12] on icon at bounding box center [104, 17] width 12 height 12
type input "22"
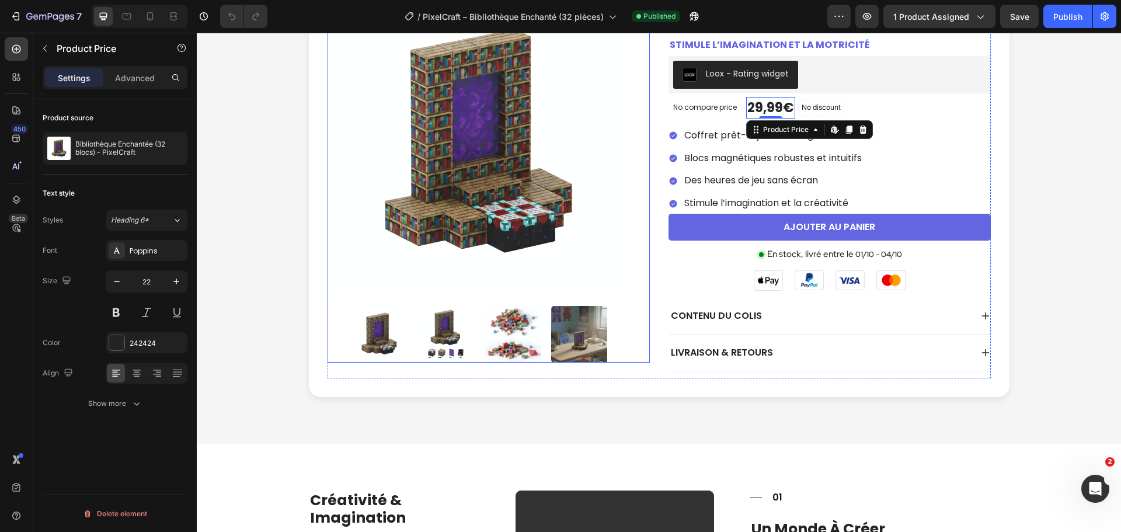
scroll to position [17, 0]
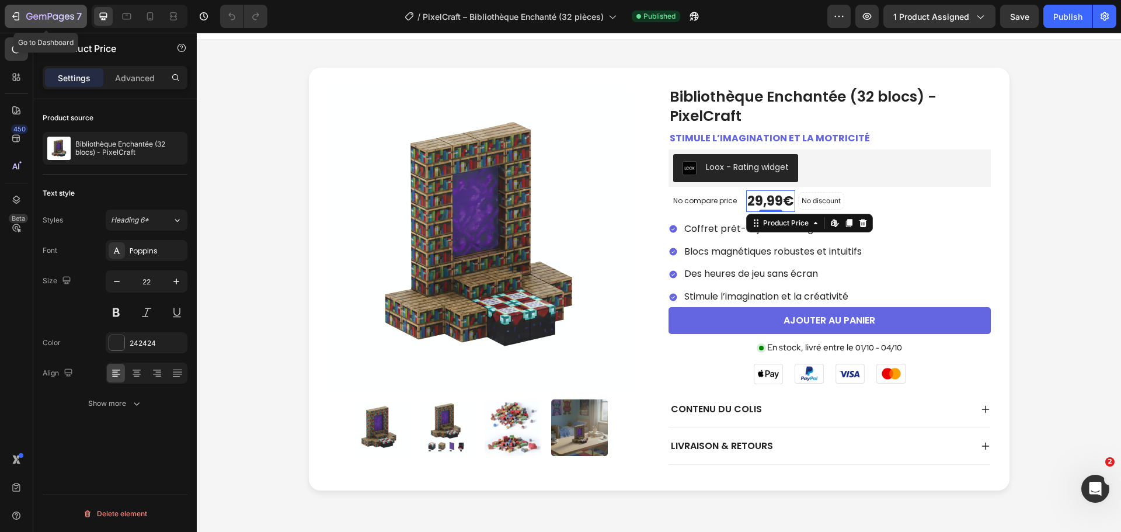
click at [18, 10] on div "7" at bounding box center [46, 16] width 72 height 14
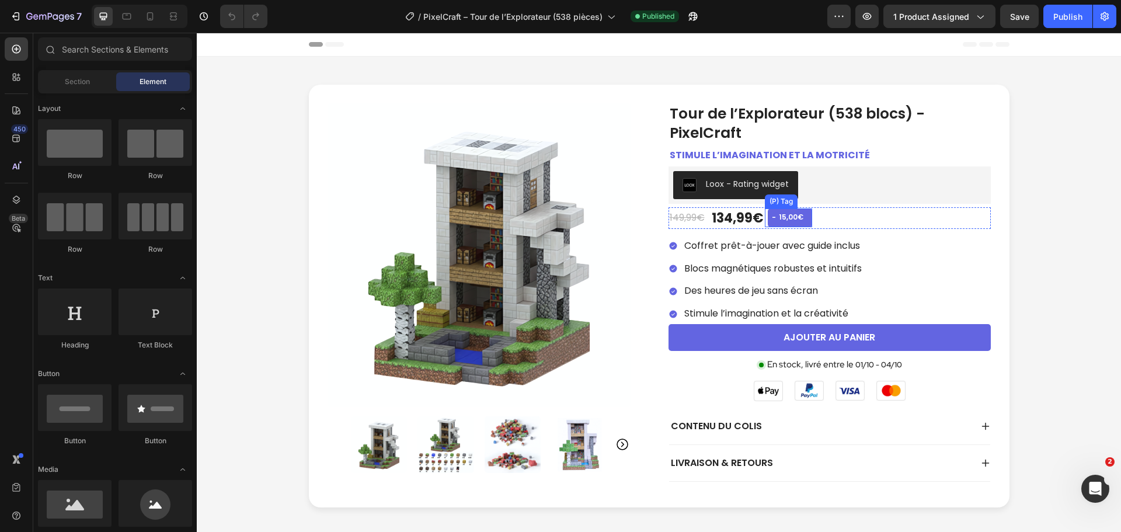
click at [786, 211] on div "15,00€" at bounding box center [791, 217] width 27 height 13
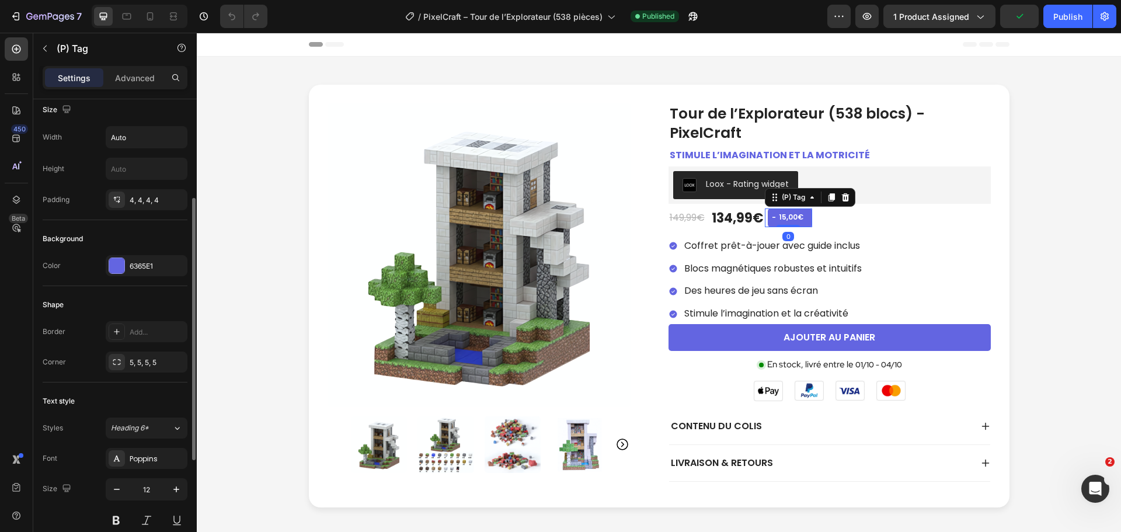
scroll to position [234, 0]
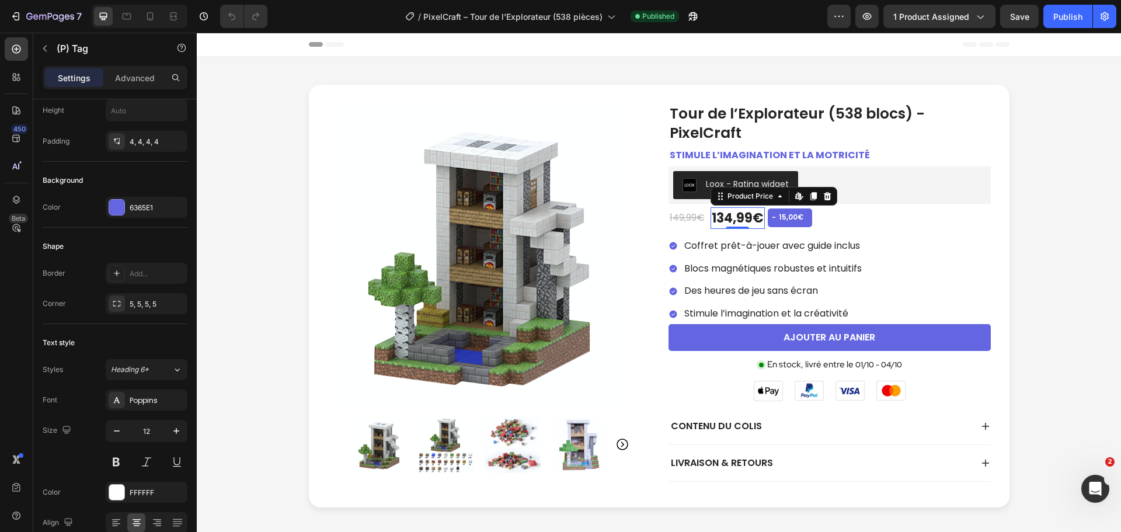
click at [726, 213] on div "134,99€" at bounding box center [738, 218] width 54 height 22
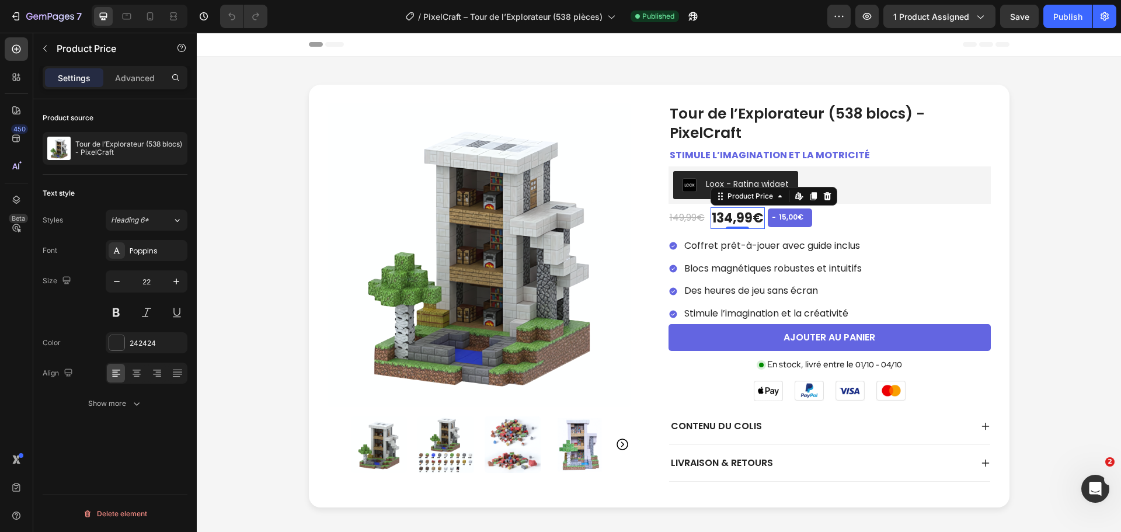
scroll to position [0, 0]
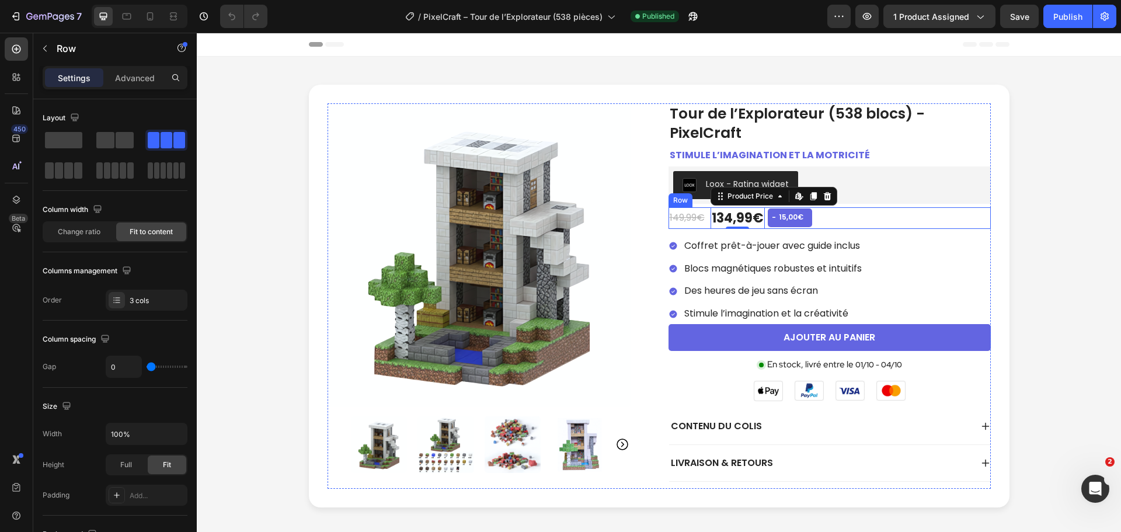
click at [832, 214] on div "134,99€ Product Price Edit content in Shopify 0 Product Price Edit content in S…" at bounding box center [830, 218] width 322 height 22
